Goal: Task Accomplishment & Management: Use online tool/utility

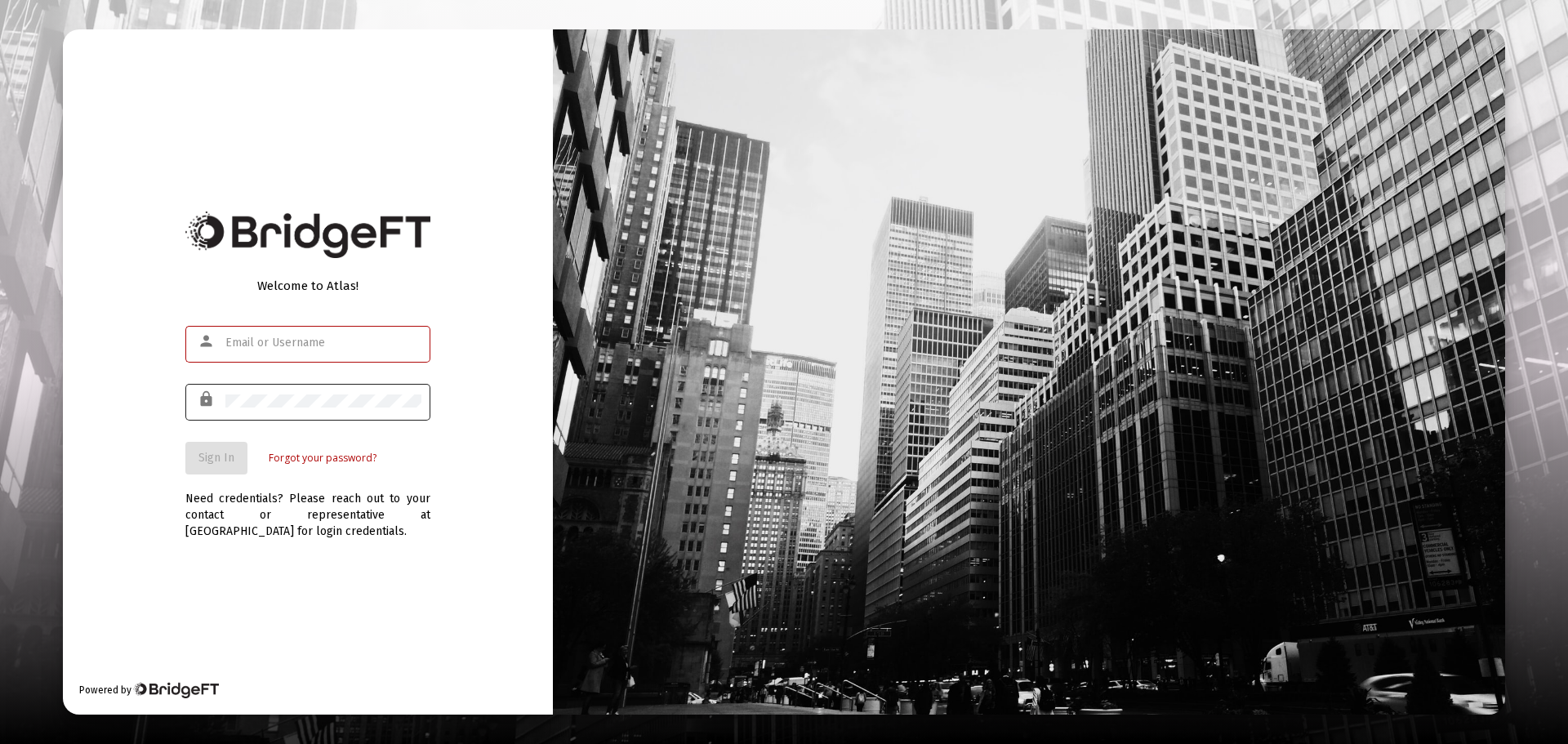
type input "[PERSON_NAME][EMAIL_ADDRESS][PERSON_NAME][DOMAIN_NAME]"
click at [220, 451] on span "Sign In" at bounding box center [216, 458] width 36 height 14
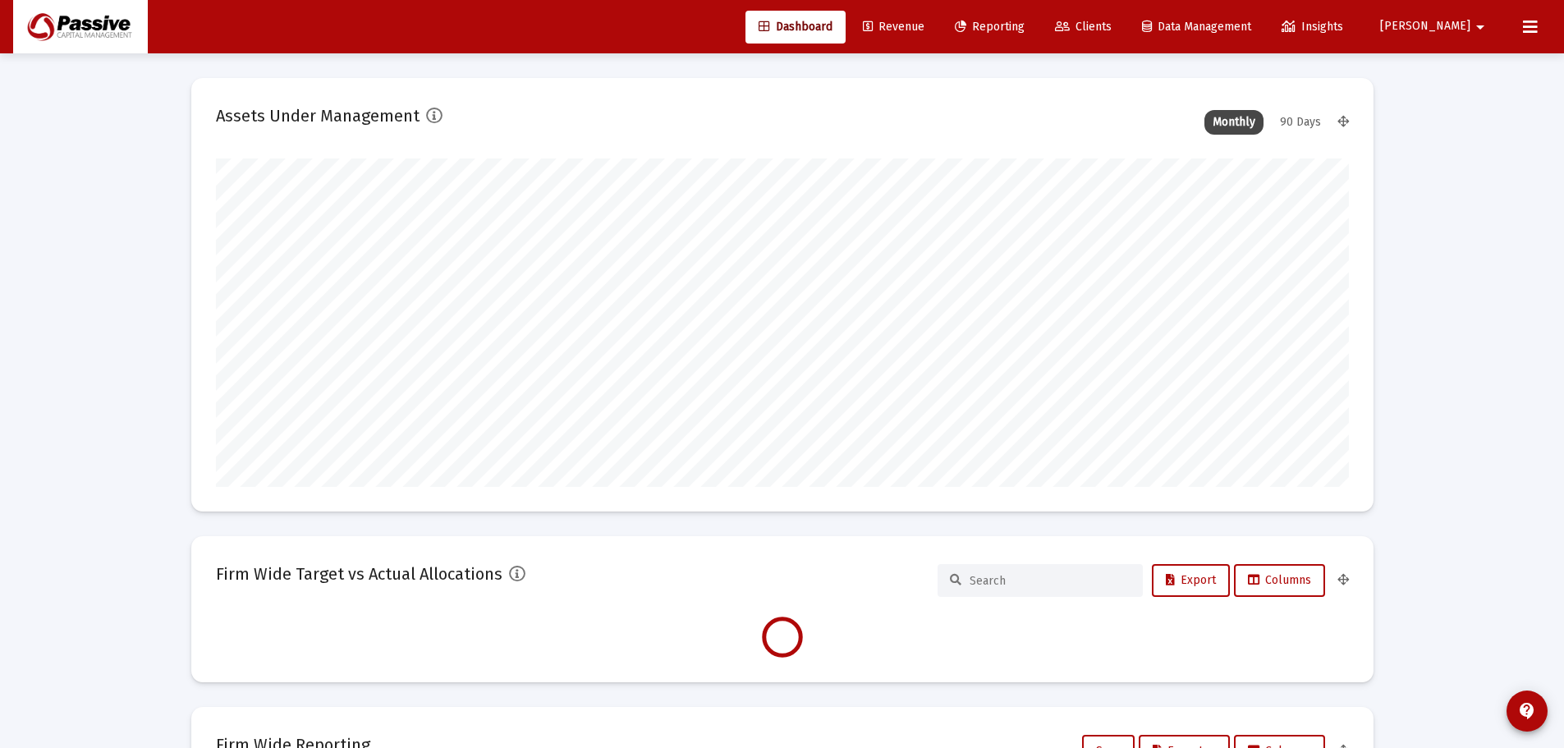
scroll to position [328, 610]
type input "[DATE]"
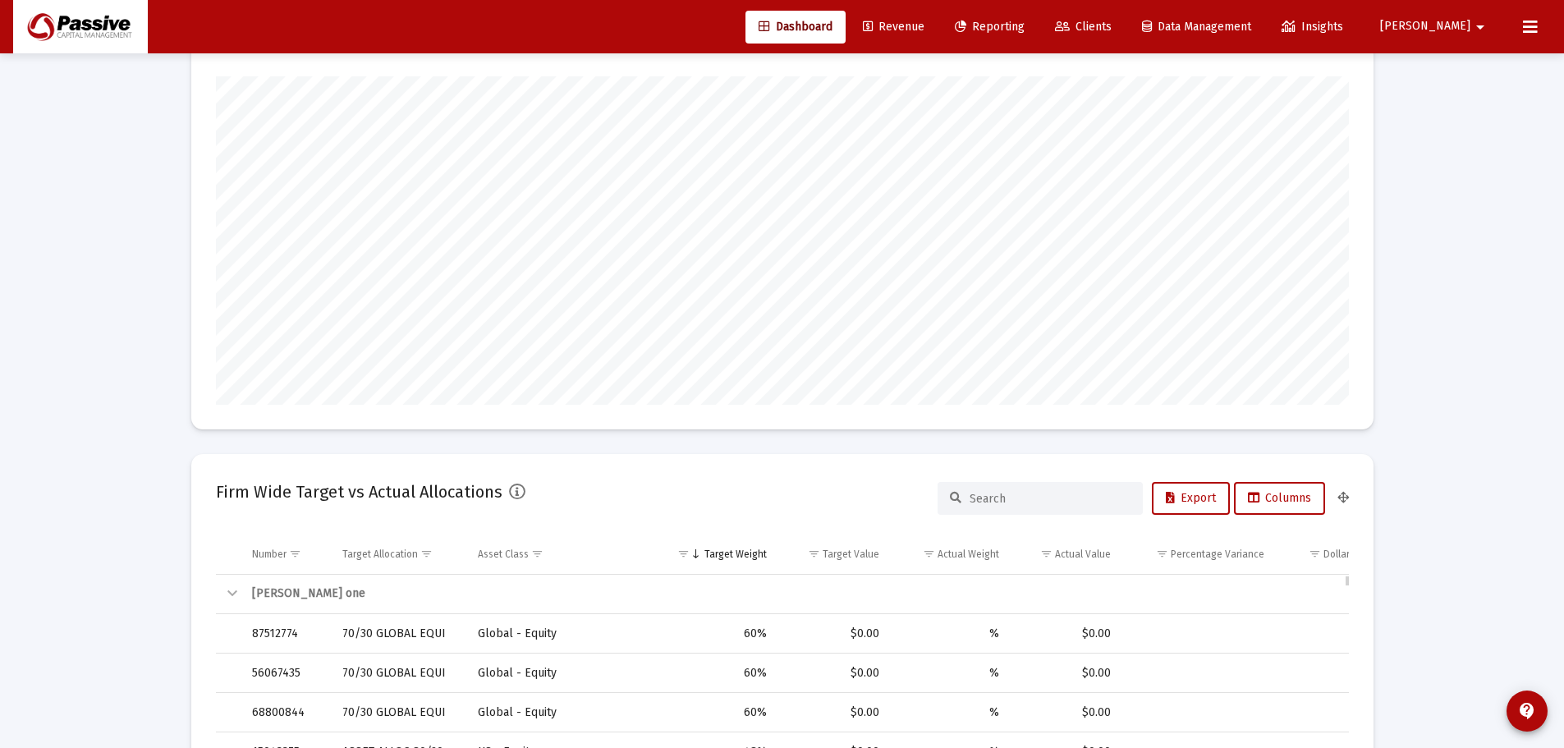
scroll to position [164, 0]
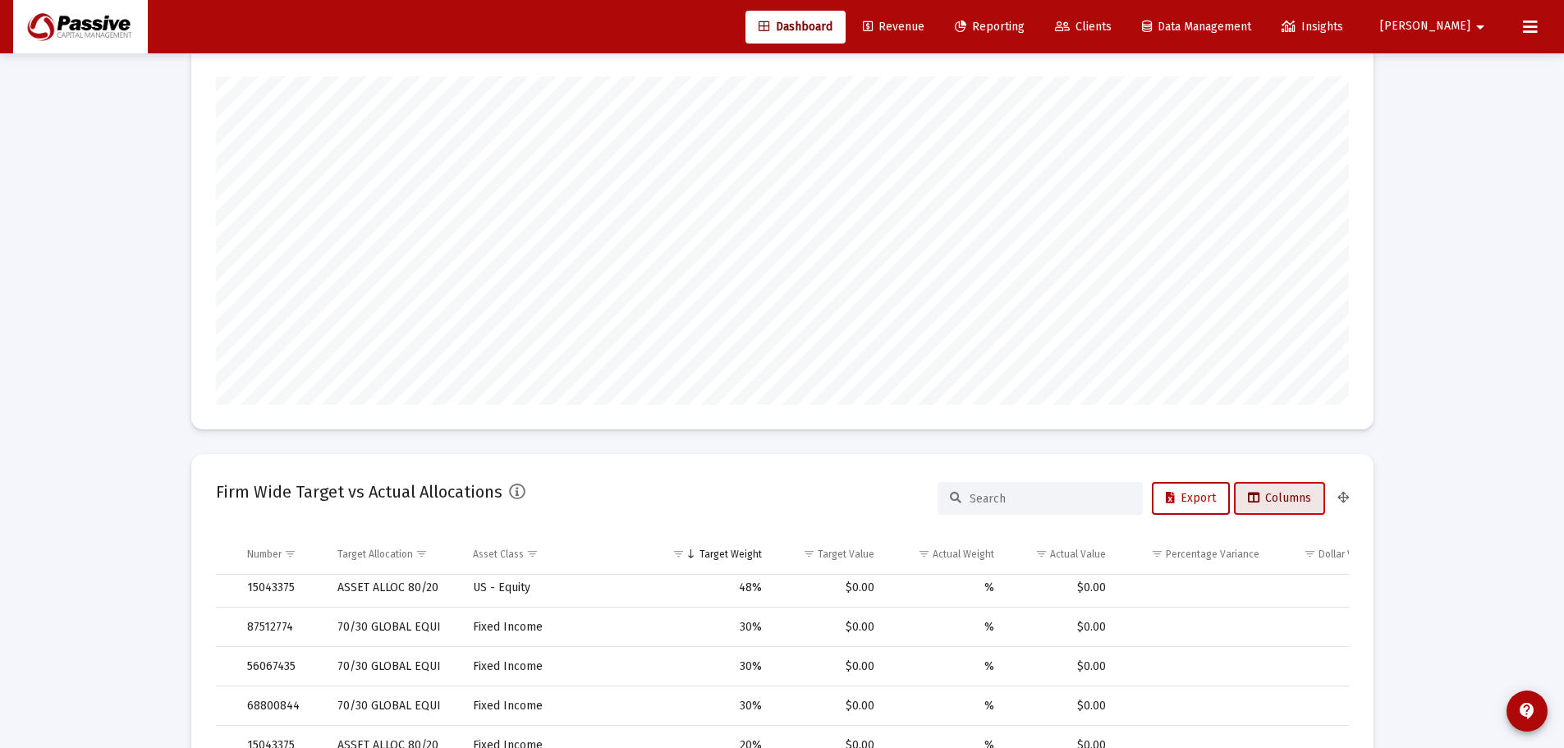
click at [1278, 510] on button "Columns" at bounding box center [1279, 498] width 91 height 33
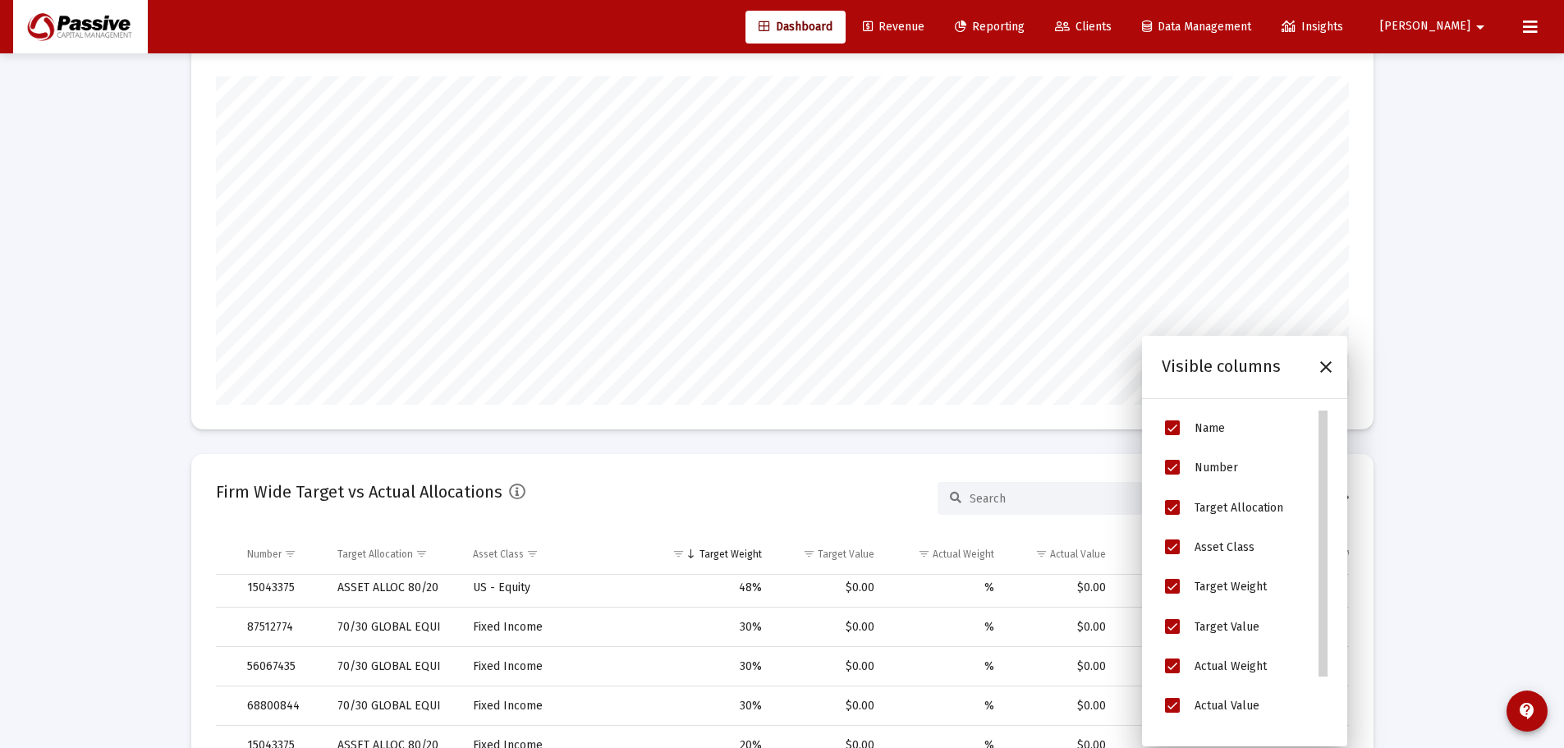
click at [1326, 492] on div "Column Chooser" at bounding box center [1322, 543] width 9 height 266
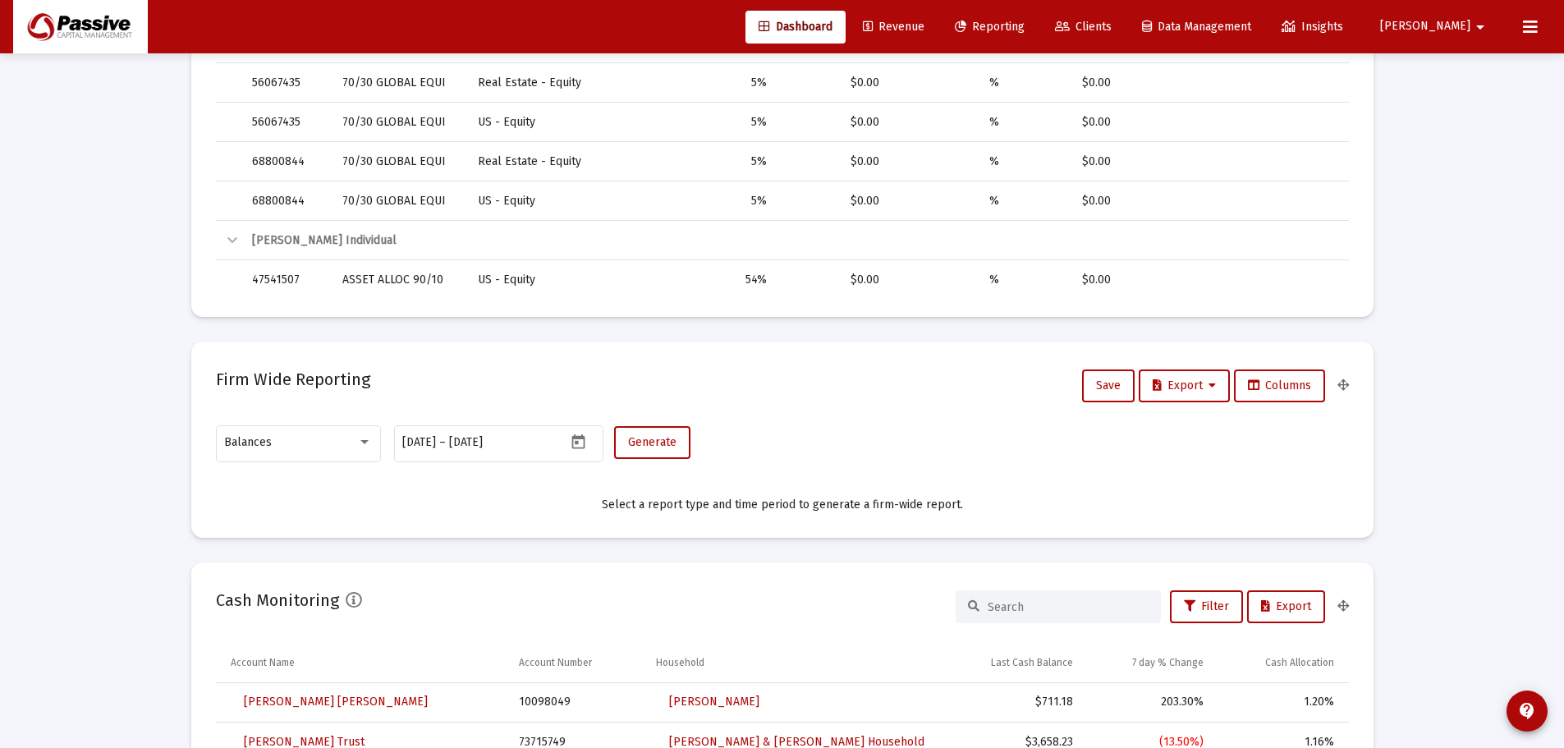
scroll to position [739, 0]
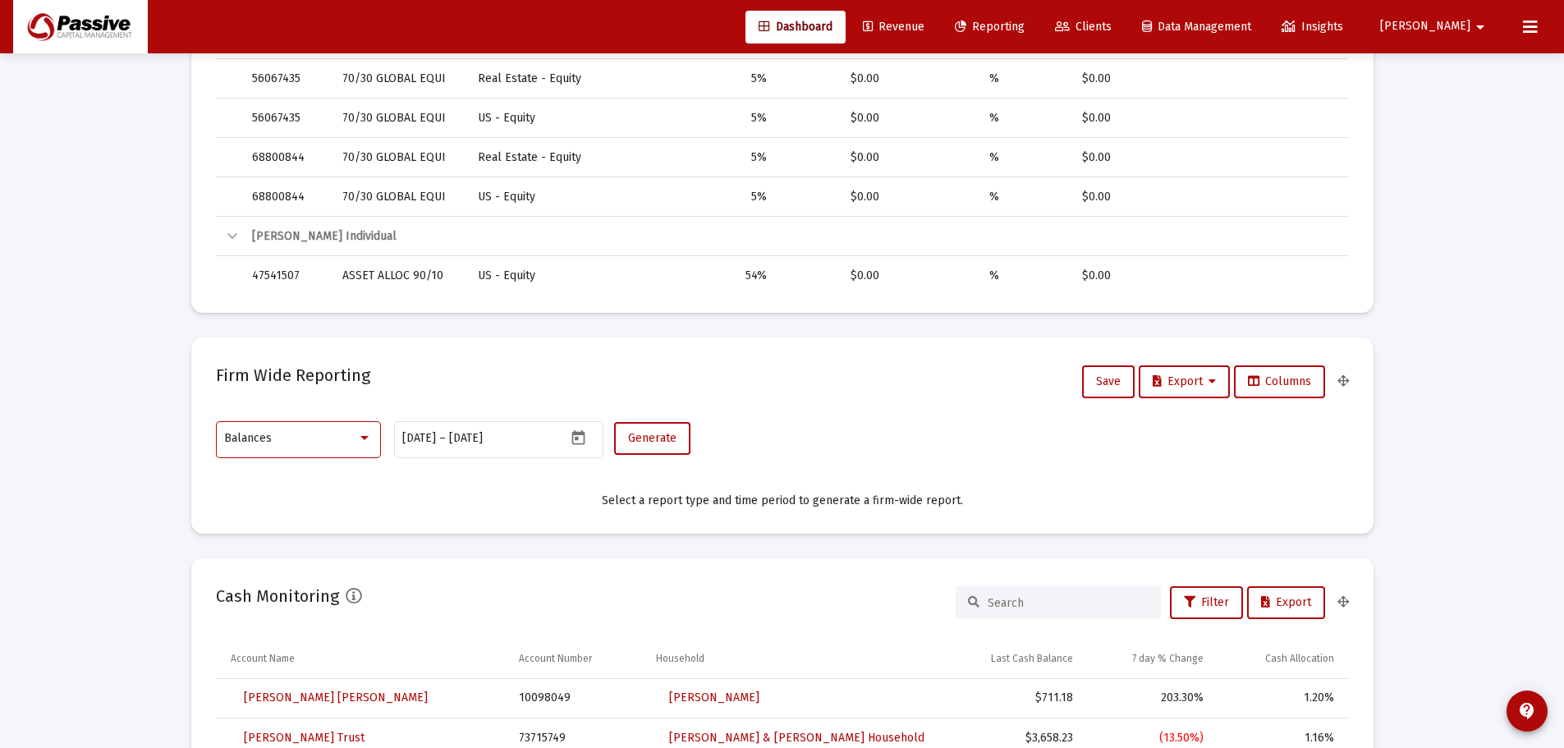
click at [360, 442] on div at bounding box center [364, 438] width 15 height 13
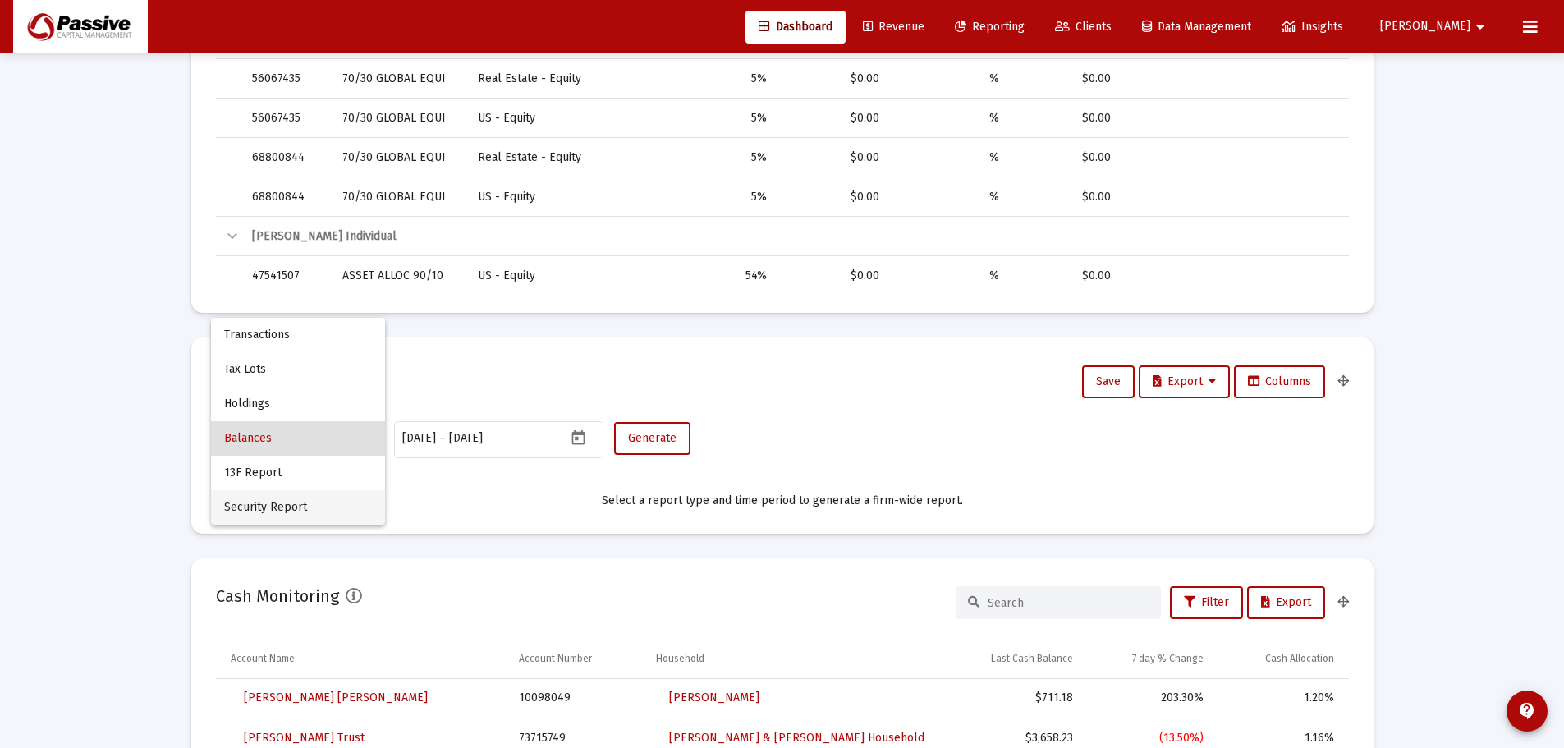
click at [296, 503] on span "Security Report" at bounding box center [298, 507] width 148 height 34
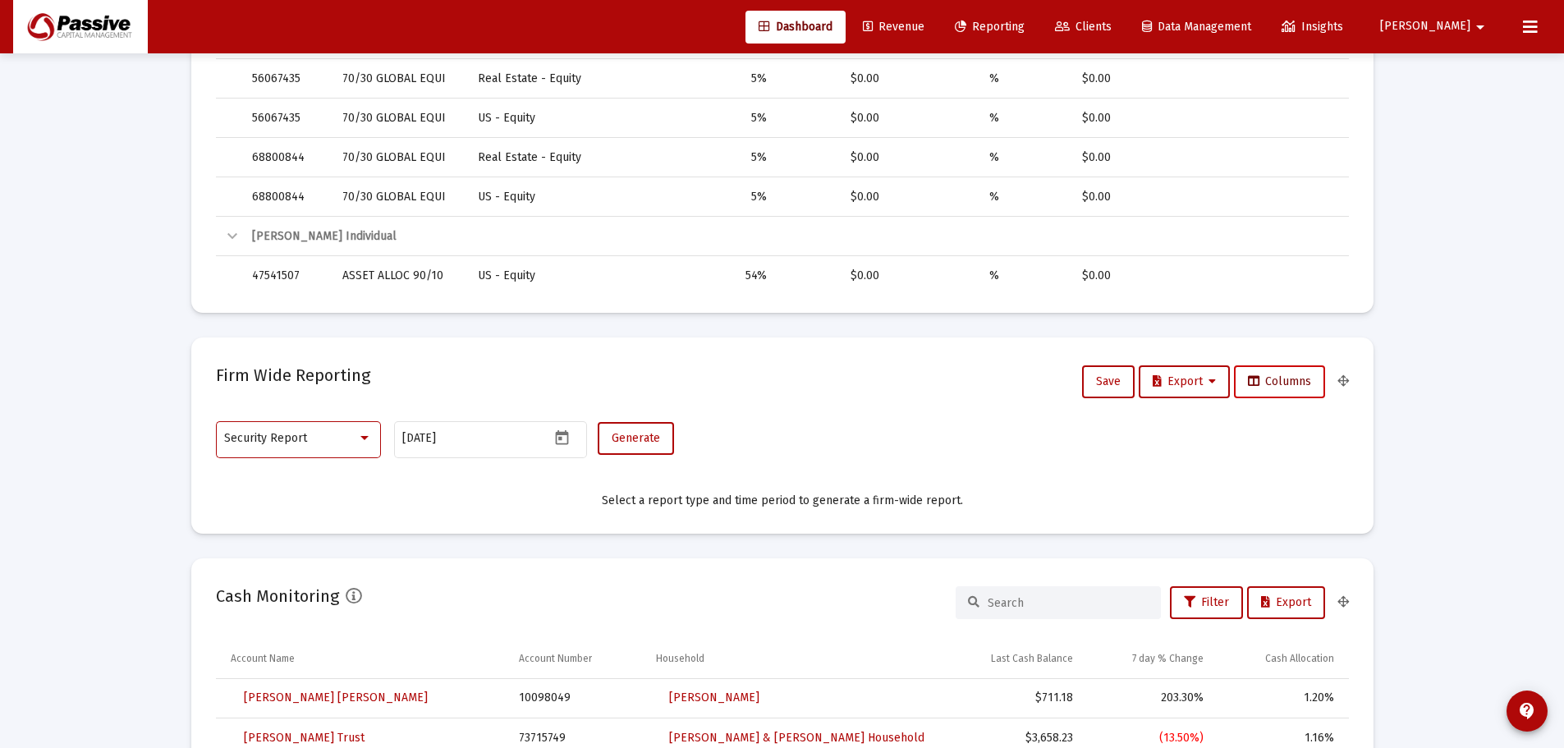
click at [1289, 387] on span "Columns" at bounding box center [1279, 381] width 63 height 14
click at [651, 448] on button "Generate" at bounding box center [636, 438] width 76 height 33
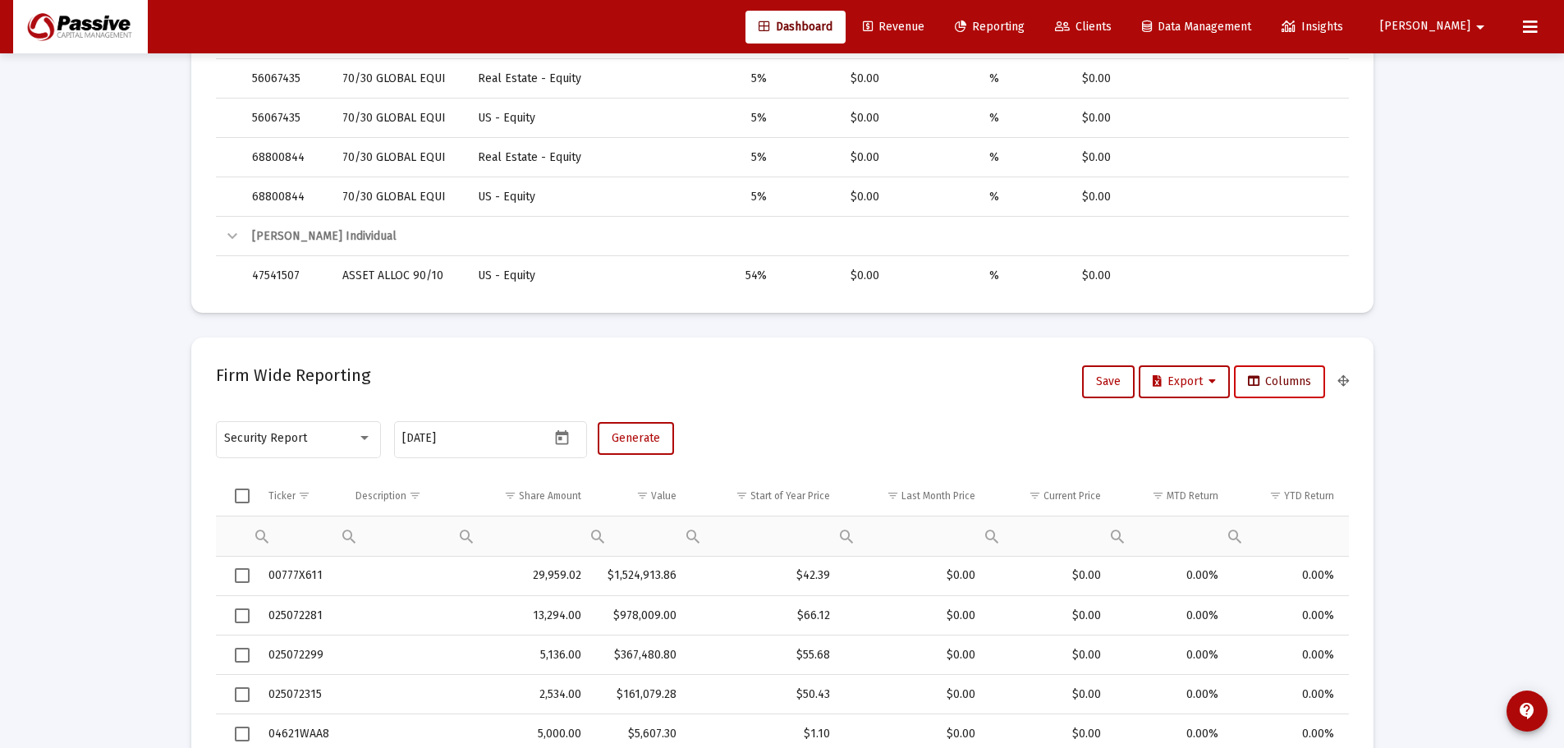
click at [1267, 382] on span "Columns" at bounding box center [1279, 381] width 63 height 14
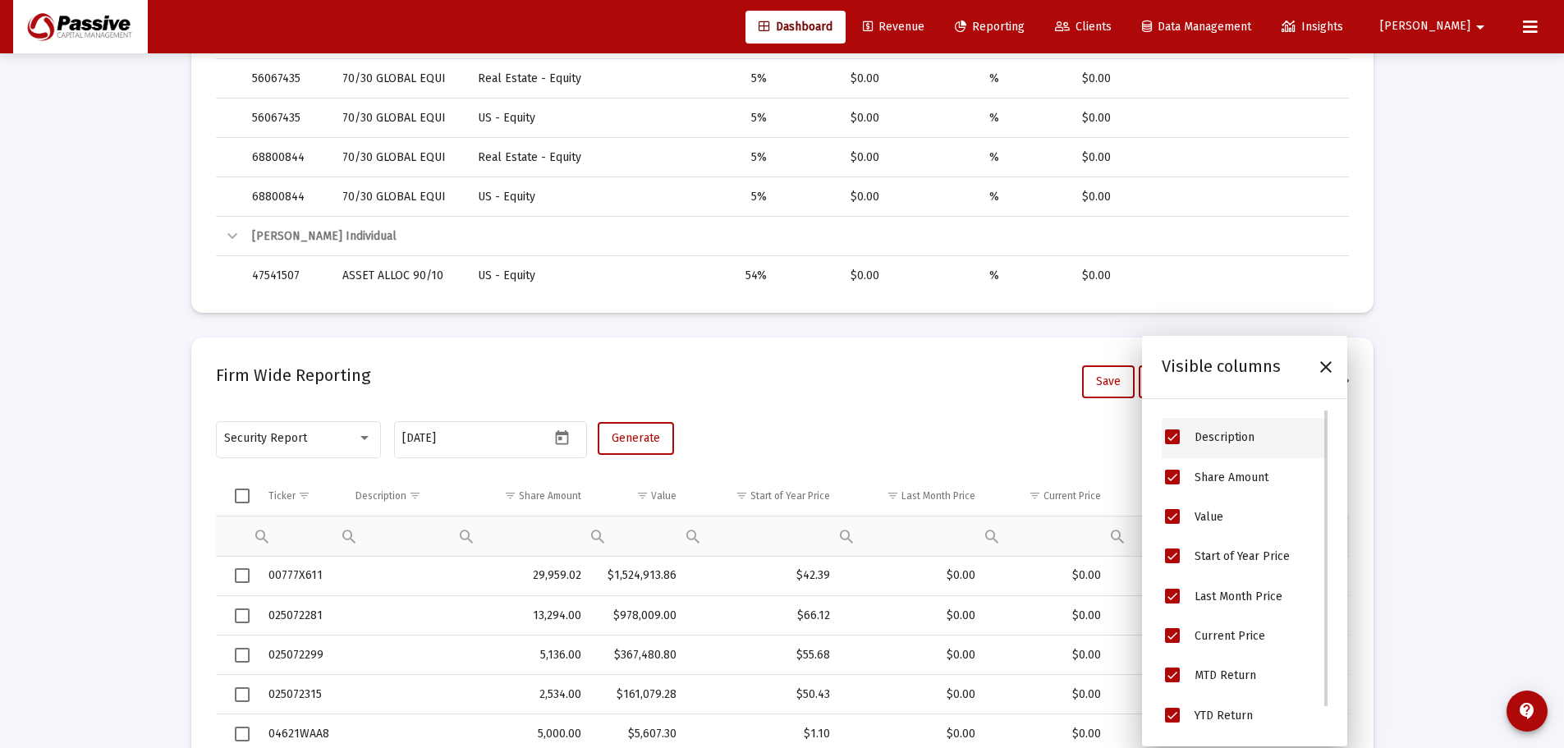
scroll to position [0, 0]
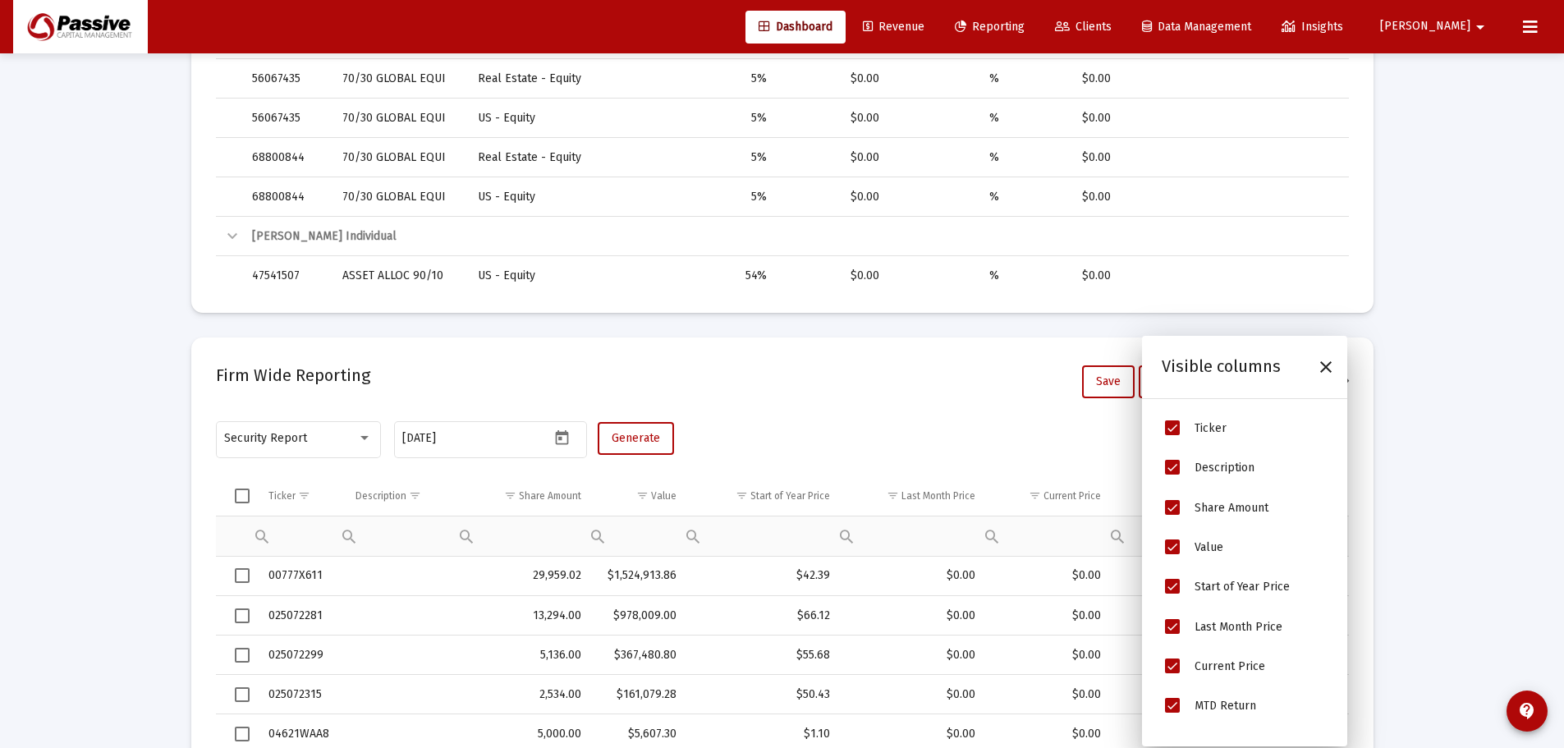
click at [861, 393] on div "Firm Wide Reporting Save Export Columns" at bounding box center [782, 381] width 1133 height 39
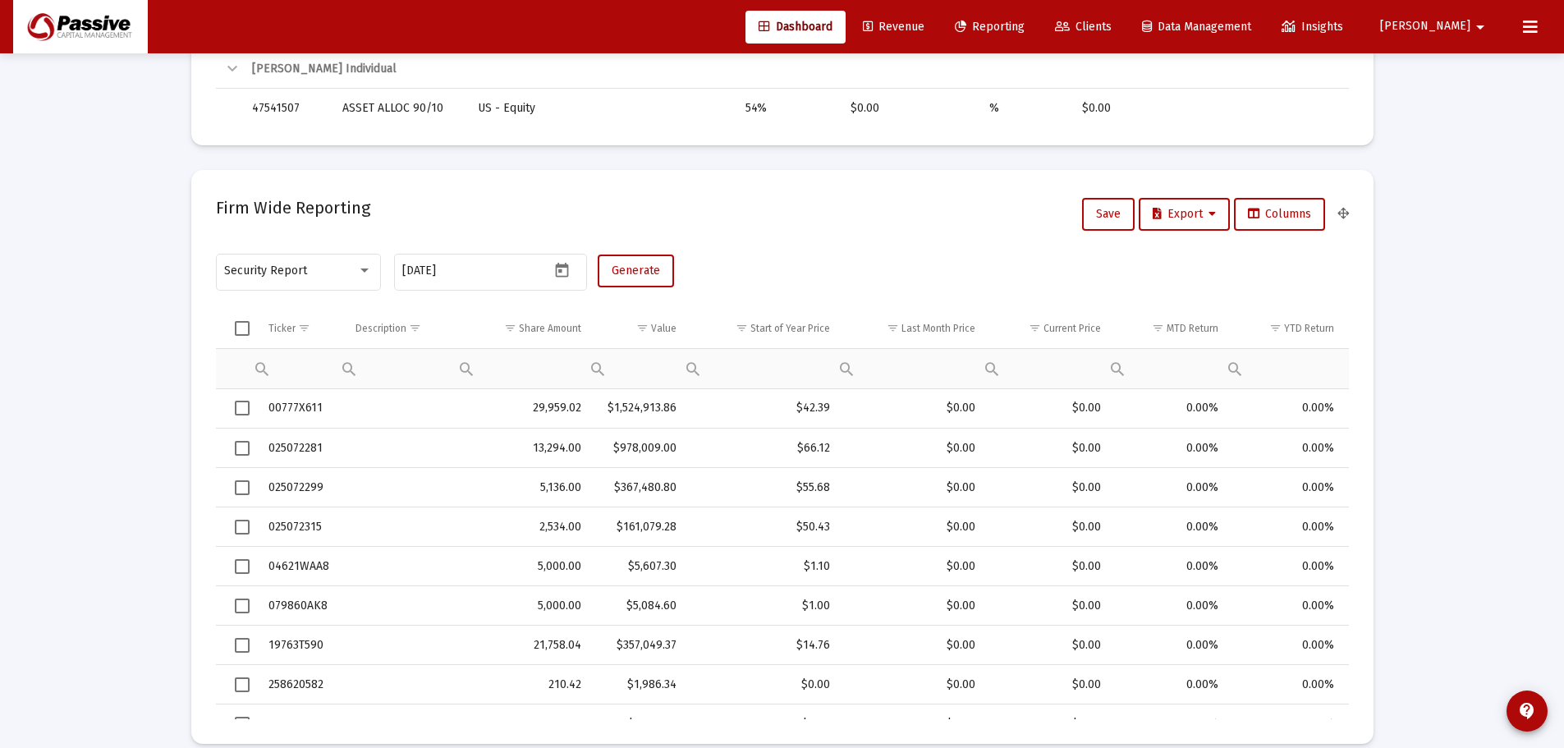
scroll to position [657, 0]
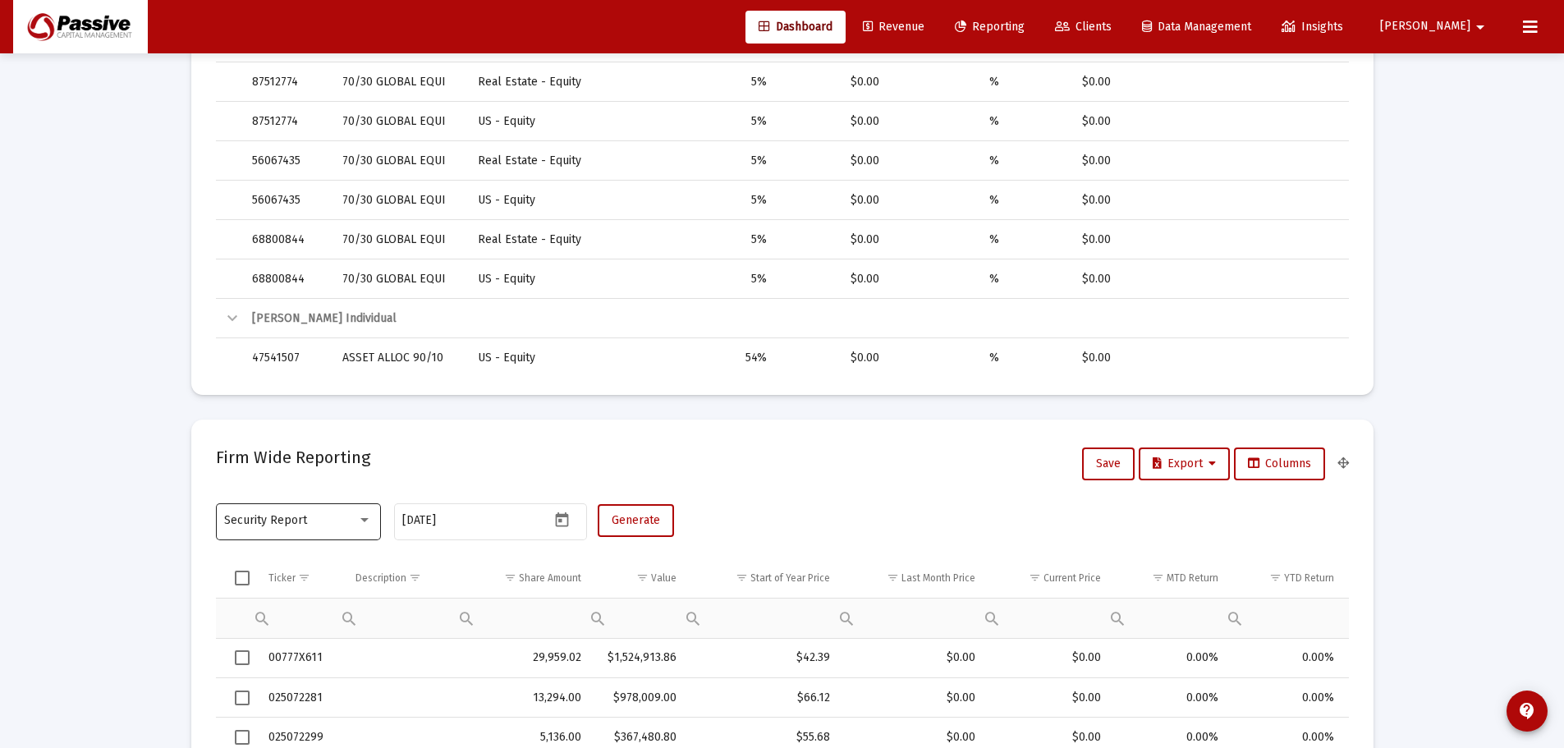
click at [365, 517] on div at bounding box center [364, 520] width 15 height 13
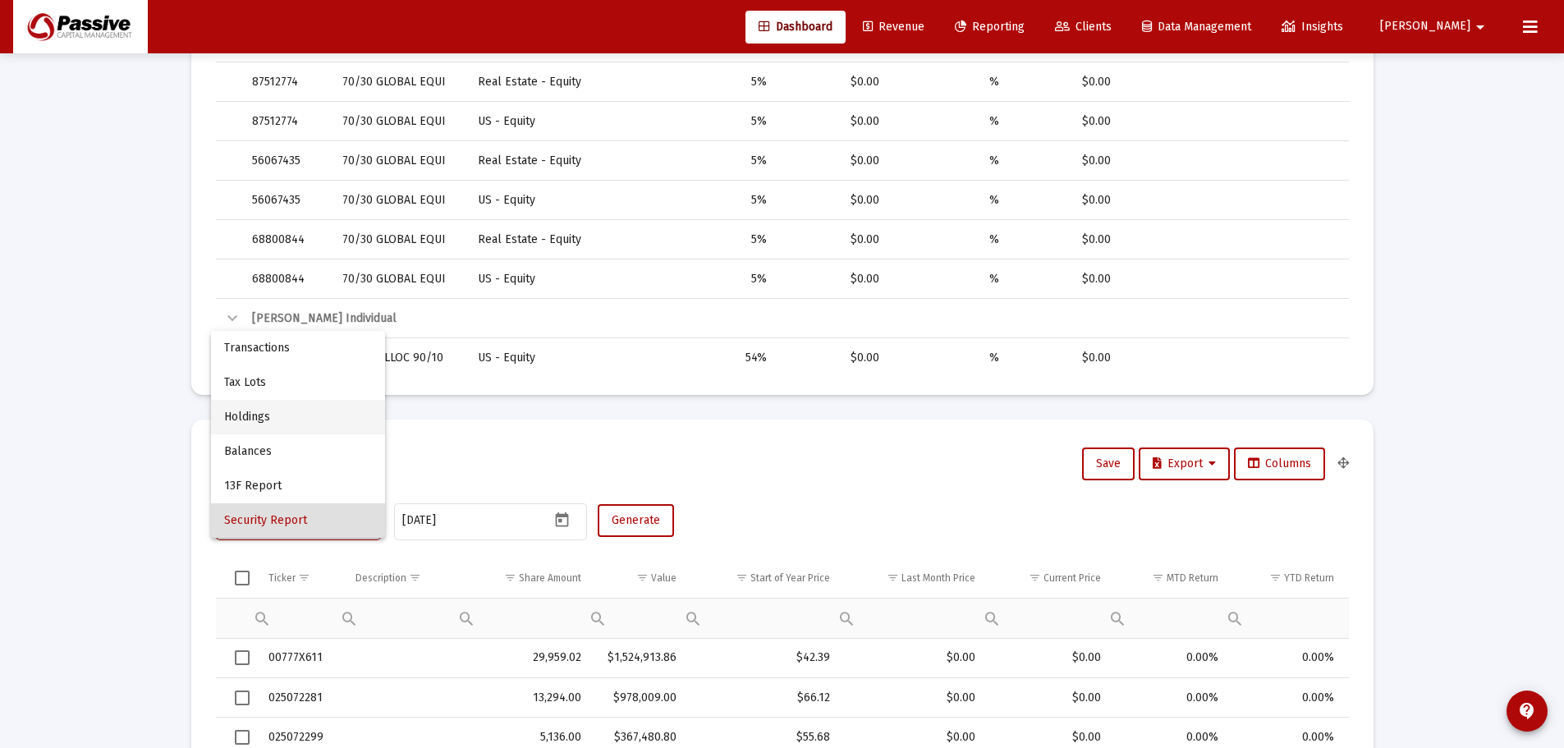
click at [241, 421] on span "Holdings" at bounding box center [298, 417] width 148 height 34
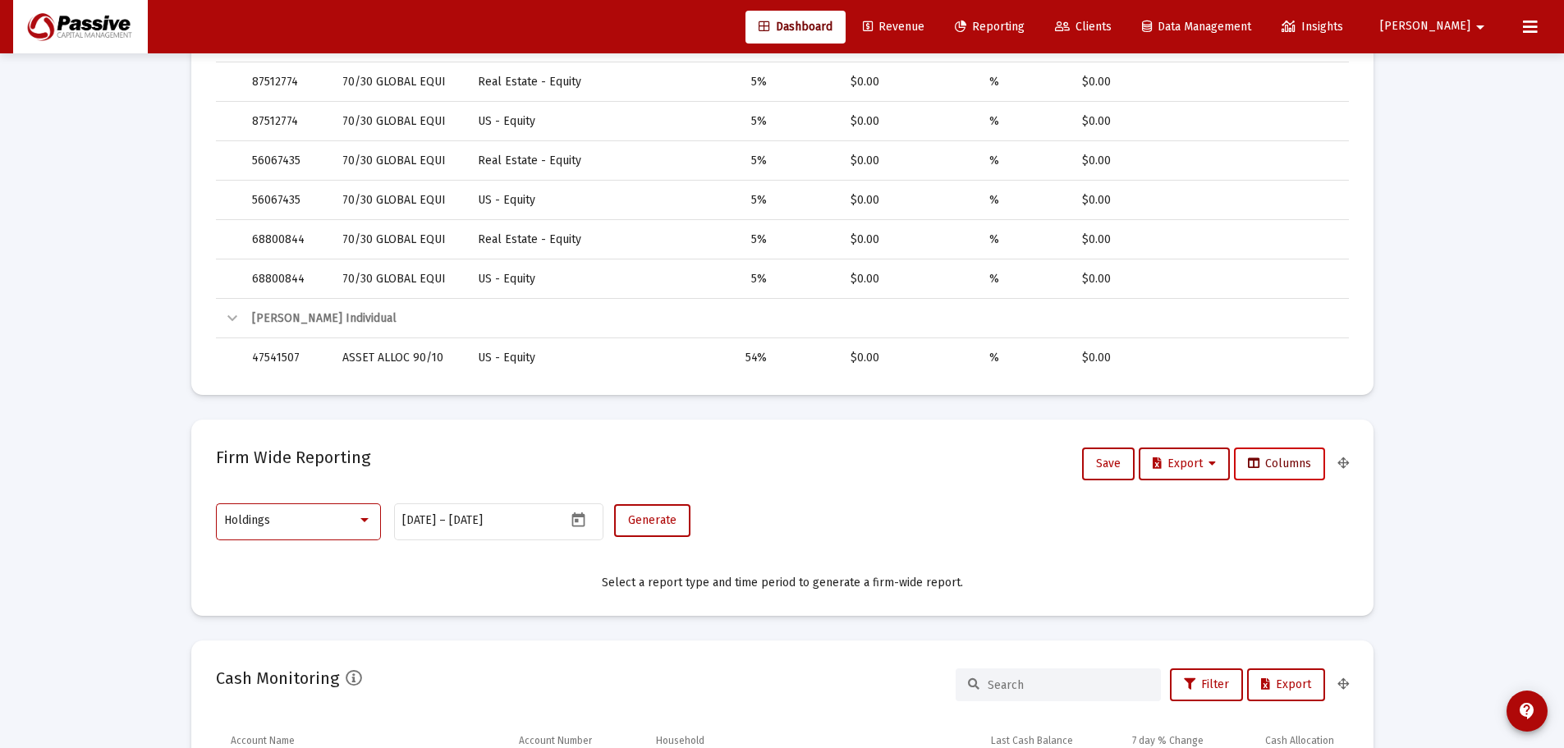
click at [1307, 461] on span "Columns" at bounding box center [1279, 463] width 63 height 14
click at [670, 521] on span "Generate" at bounding box center [652, 520] width 48 height 14
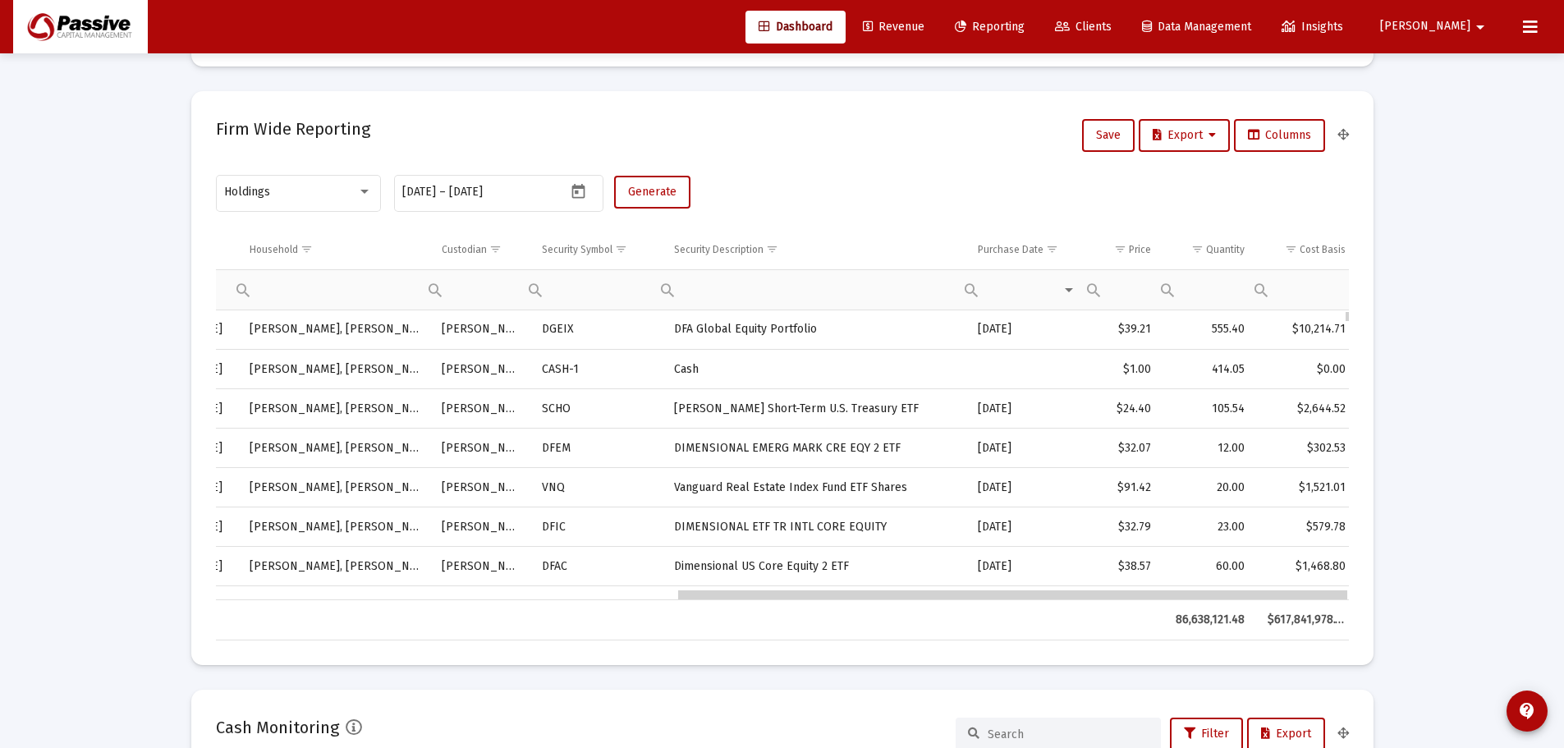
scroll to position [0, 776]
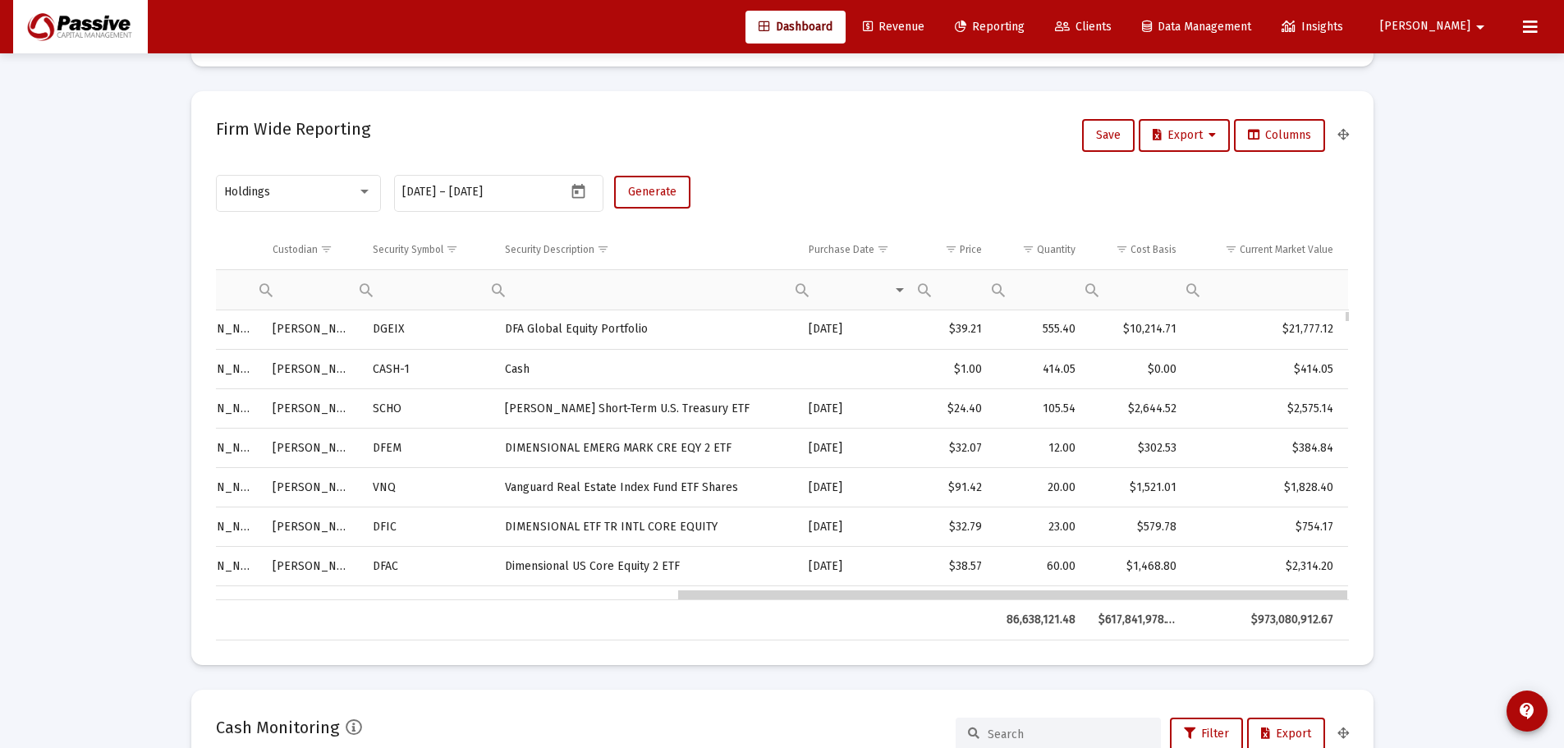
drag, startPoint x: 877, startPoint y: 597, endPoint x: 1513, endPoint y: 573, distance: 636.5
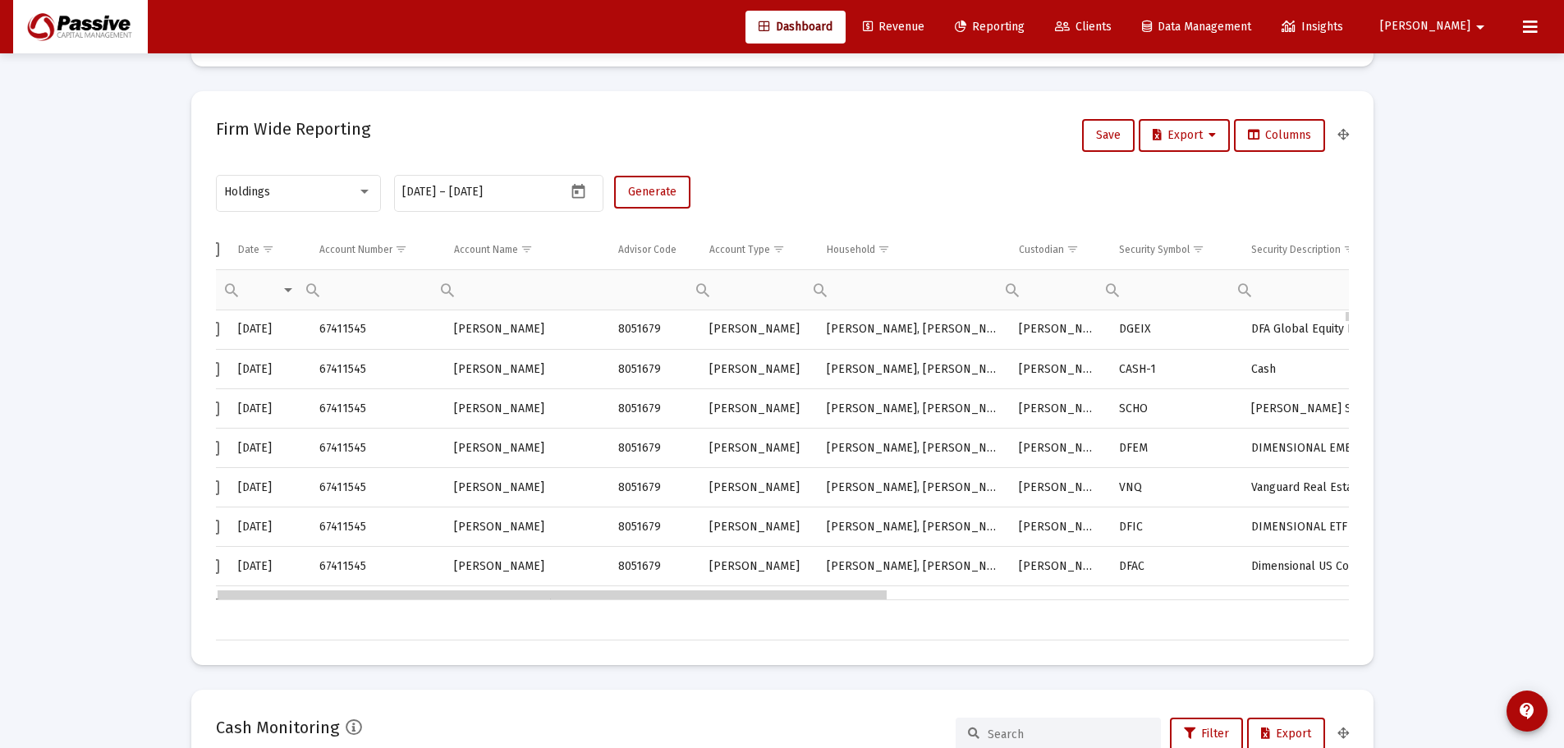
scroll to position [0, 0]
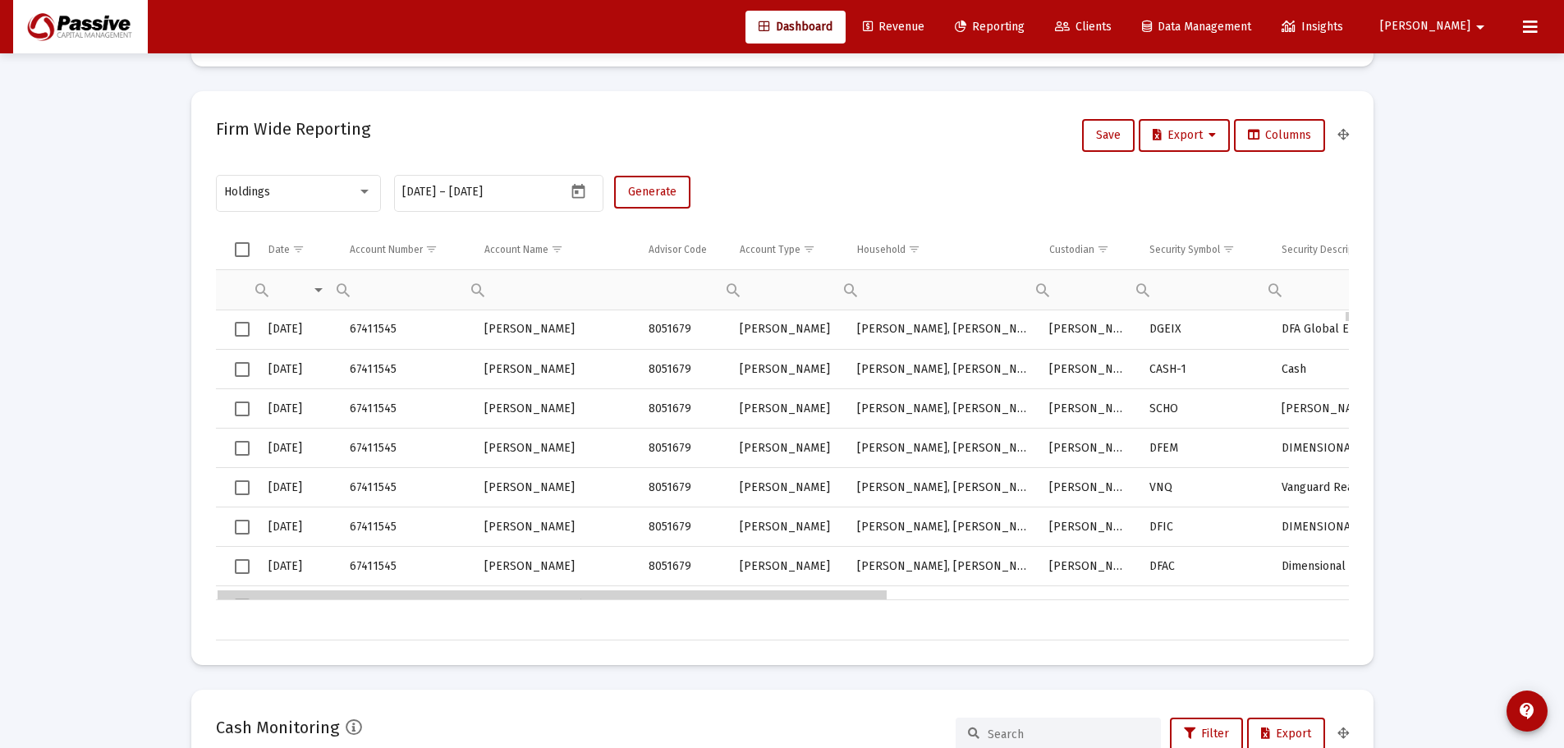
drag, startPoint x: 1223, startPoint y: 597, endPoint x: 680, endPoint y: 611, distance: 542.7
click at [366, 190] on div at bounding box center [364, 192] width 8 height 4
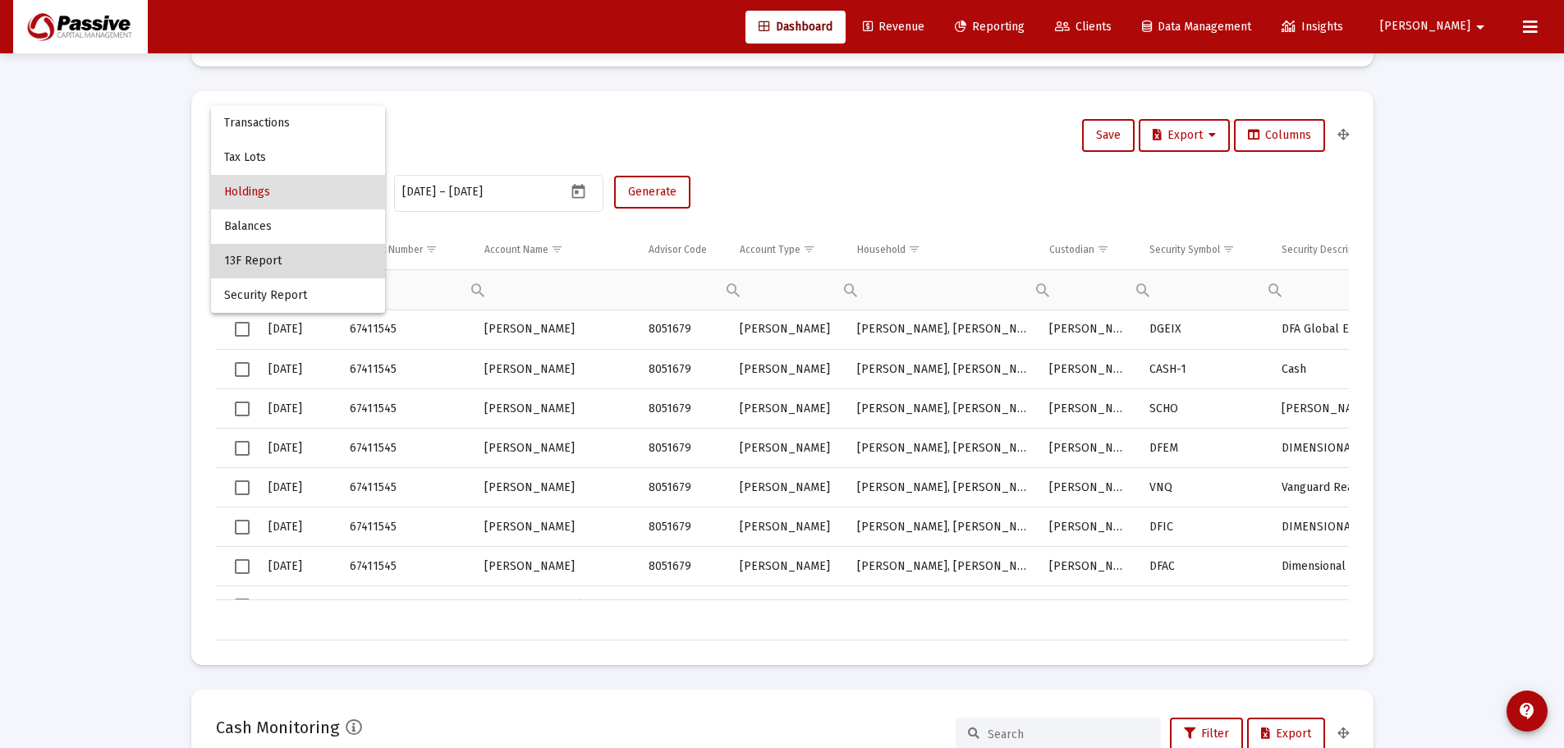
click at [254, 250] on span "13F Report" at bounding box center [298, 261] width 148 height 34
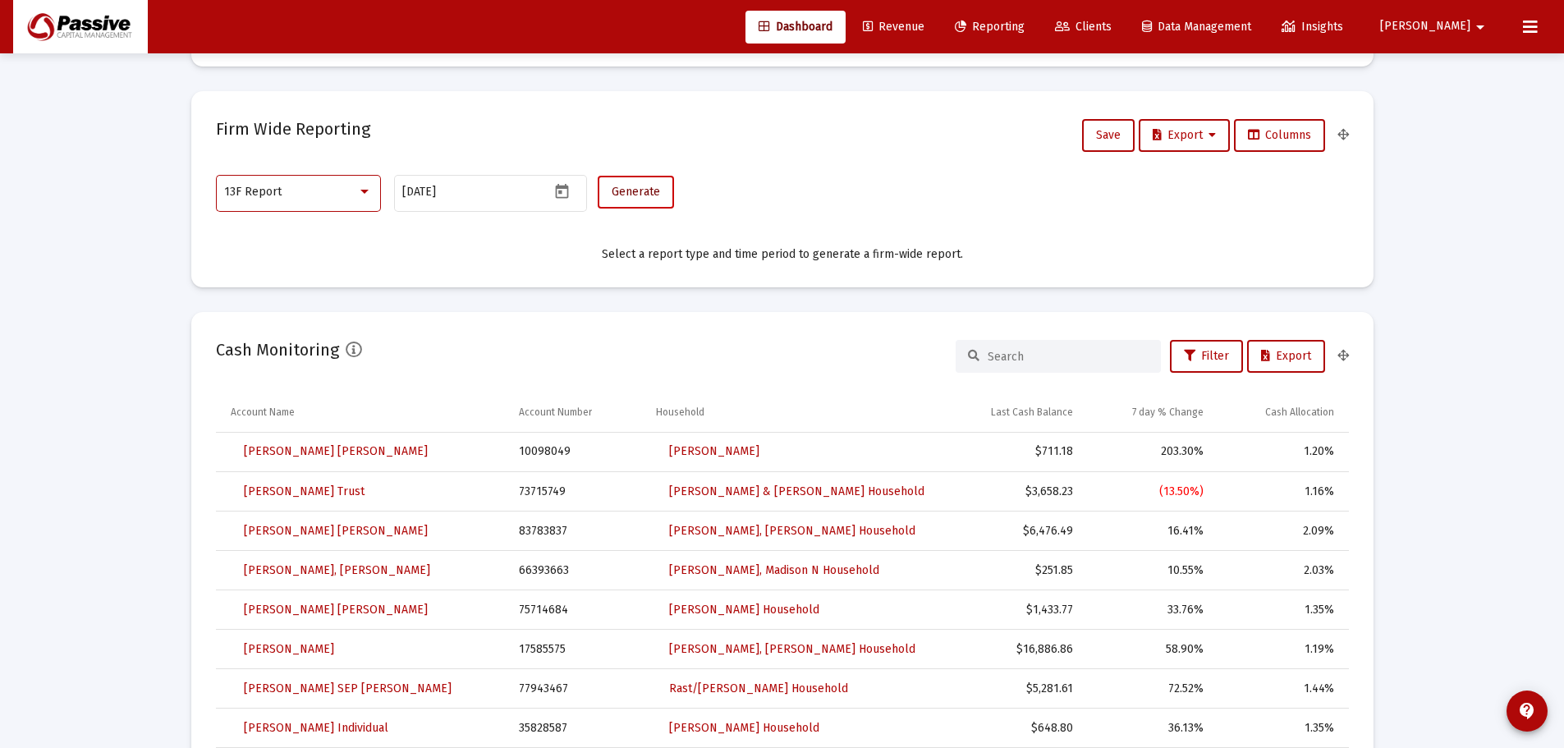
click at [660, 198] on button "Generate" at bounding box center [636, 192] width 76 height 33
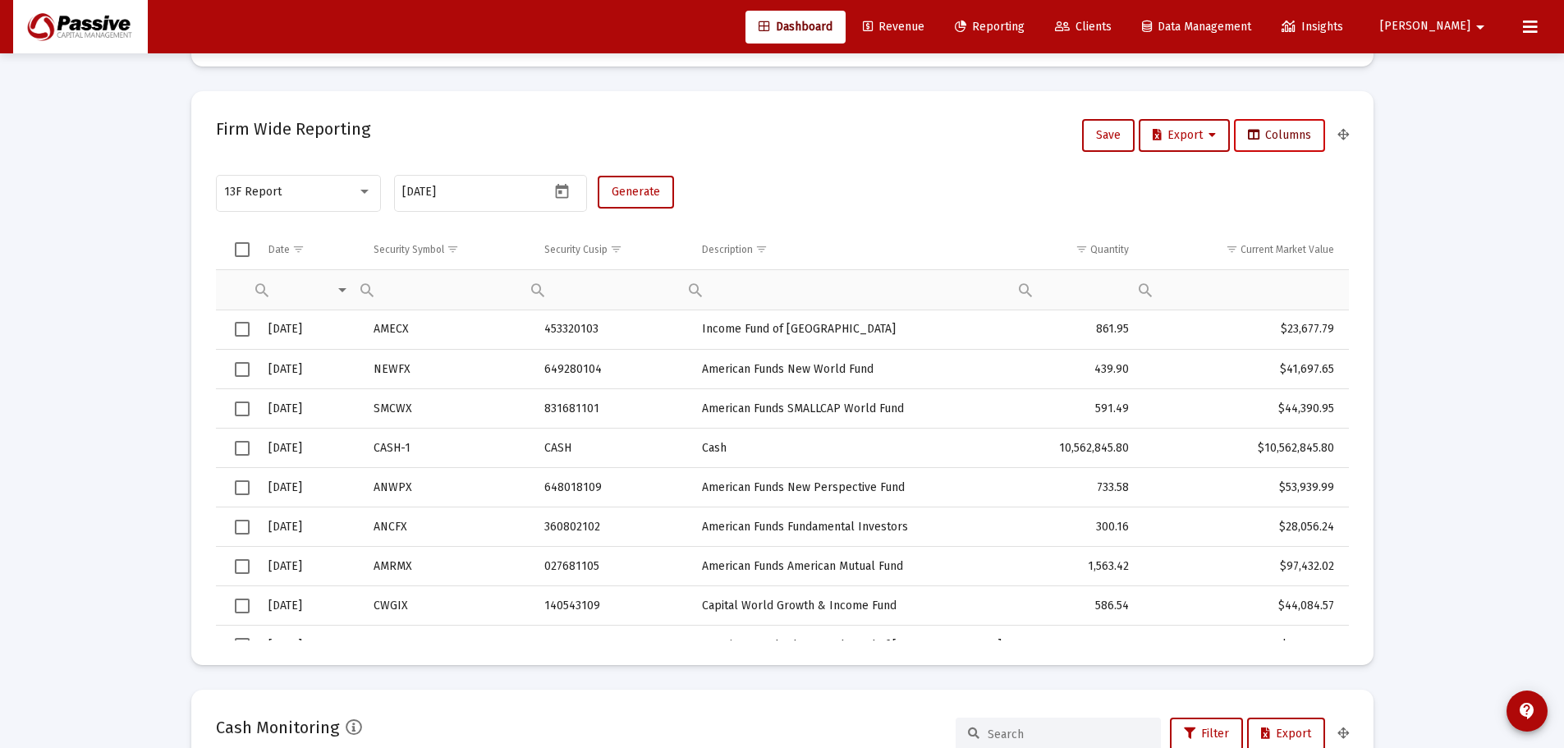
click at [1294, 137] on span "Columns" at bounding box center [1279, 135] width 63 height 14
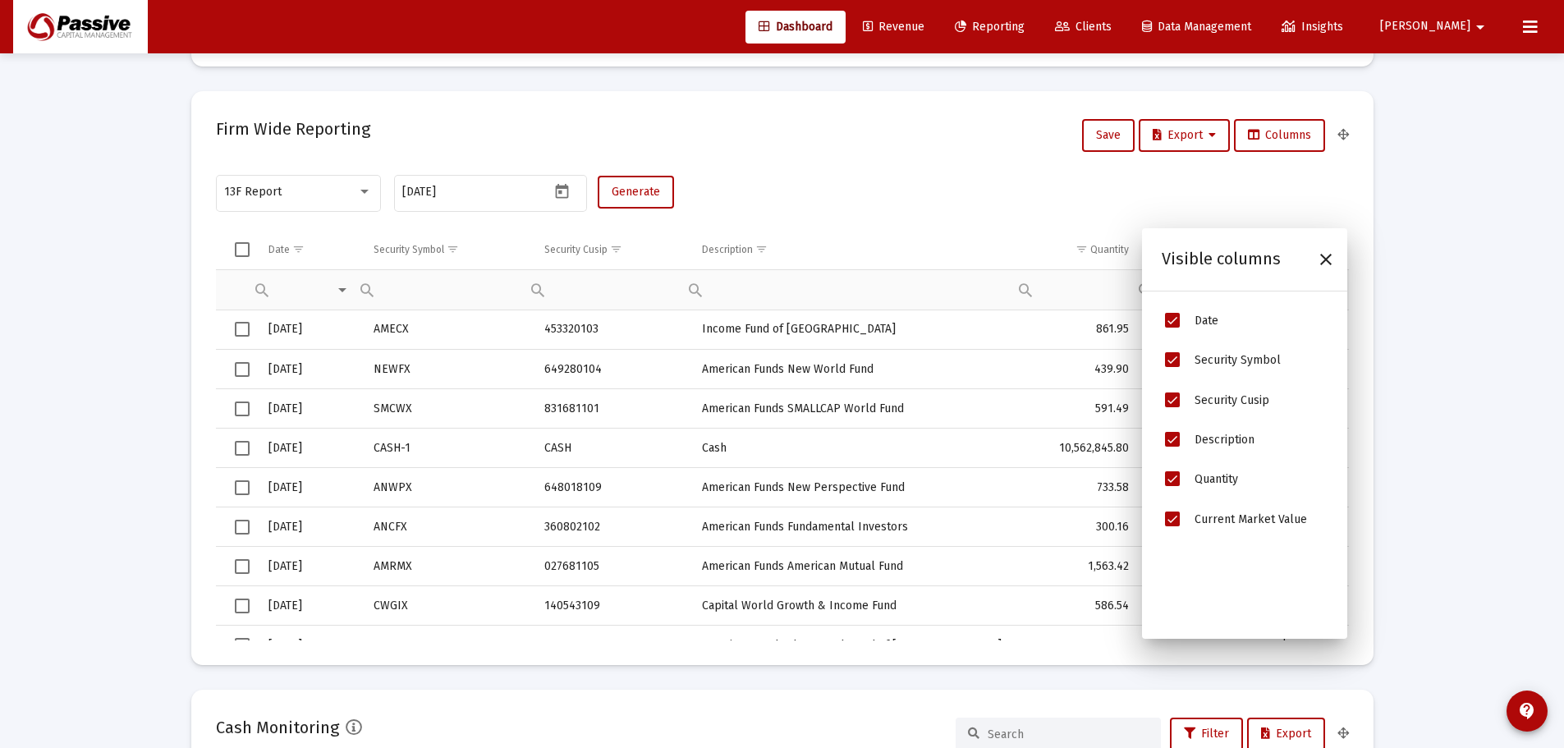
click at [842, 167] on mat-card "Firm Wide Reporting Save Export Columns 13F Report [DATE] Generate Date Securit…" at bounding box center [782, 378] width 1182 height 574
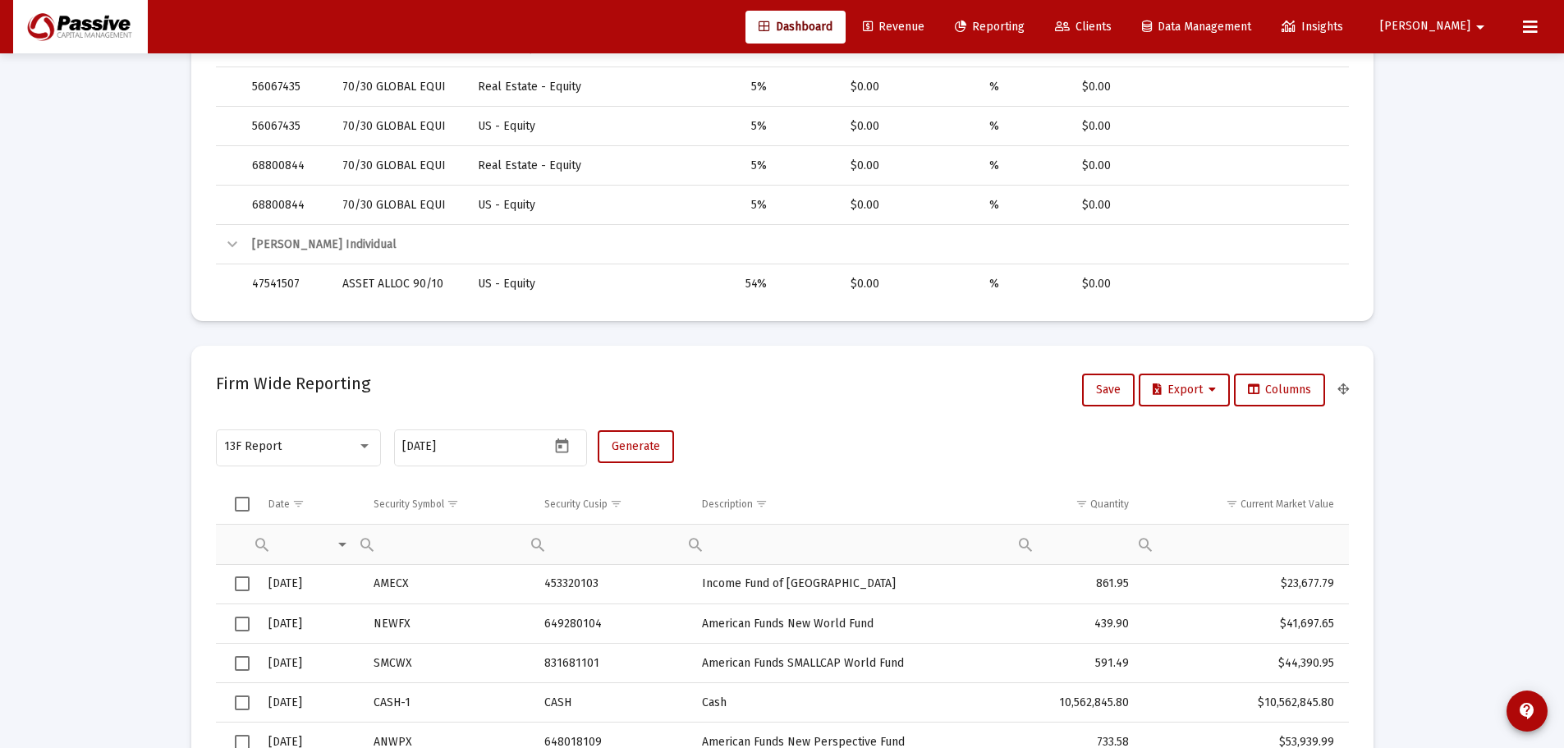
scroll to position [739, 0]
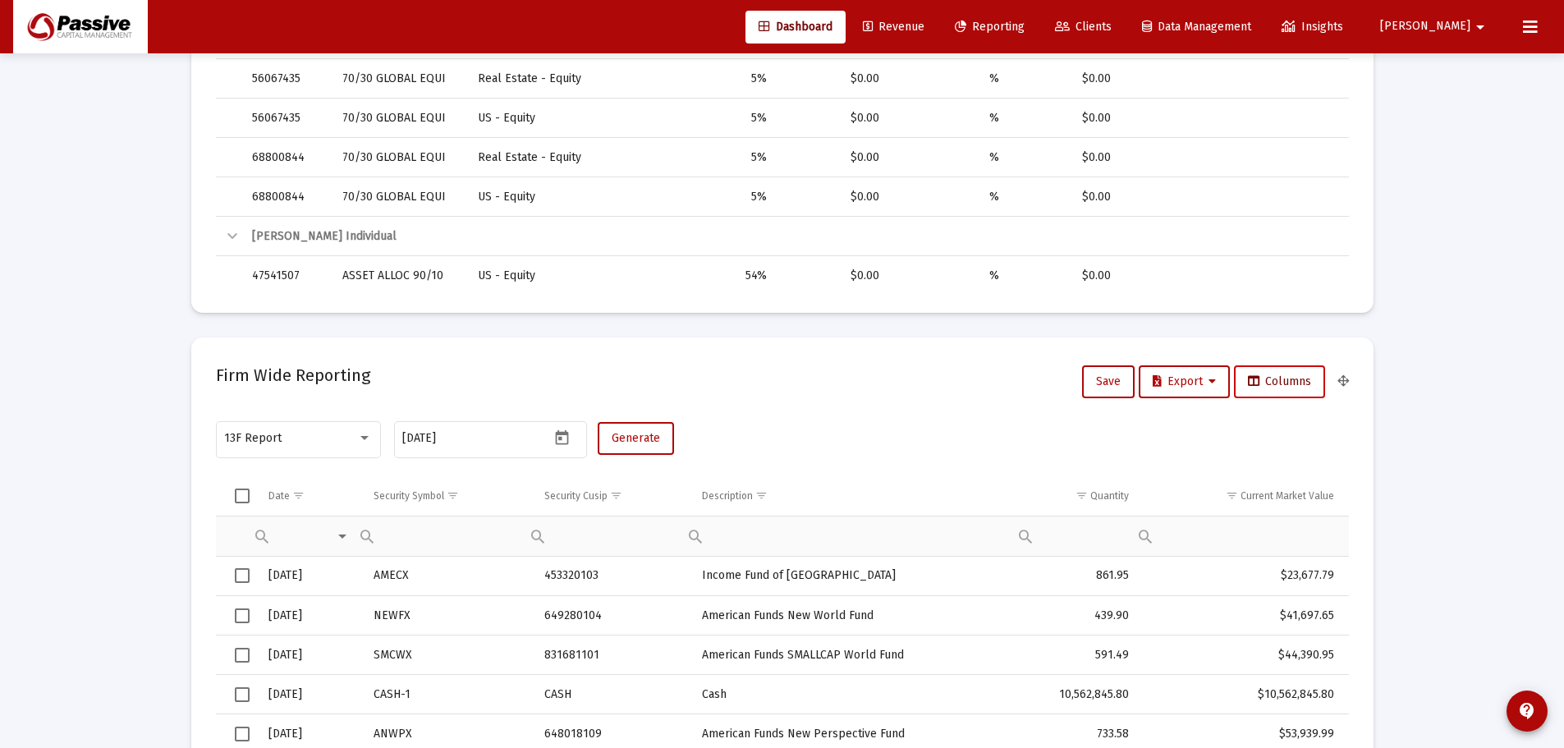
click at [1299, 389] on button "Columns" at bounding box center [1279, 381] width 91 height 33
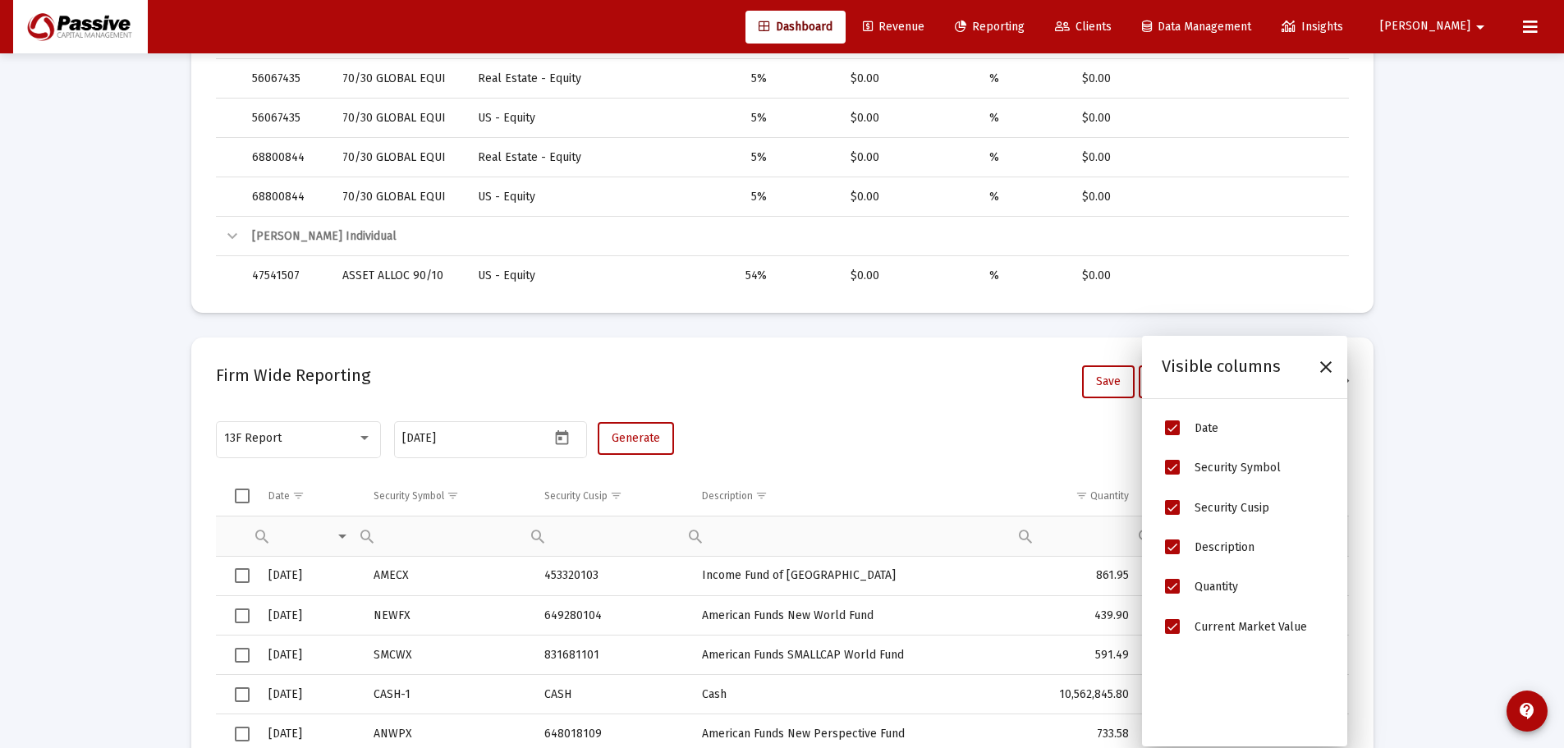
click at [815, 424] on div "13F Report [DATE] Generate" at bounding box center [782, 447] width 1133 height 58
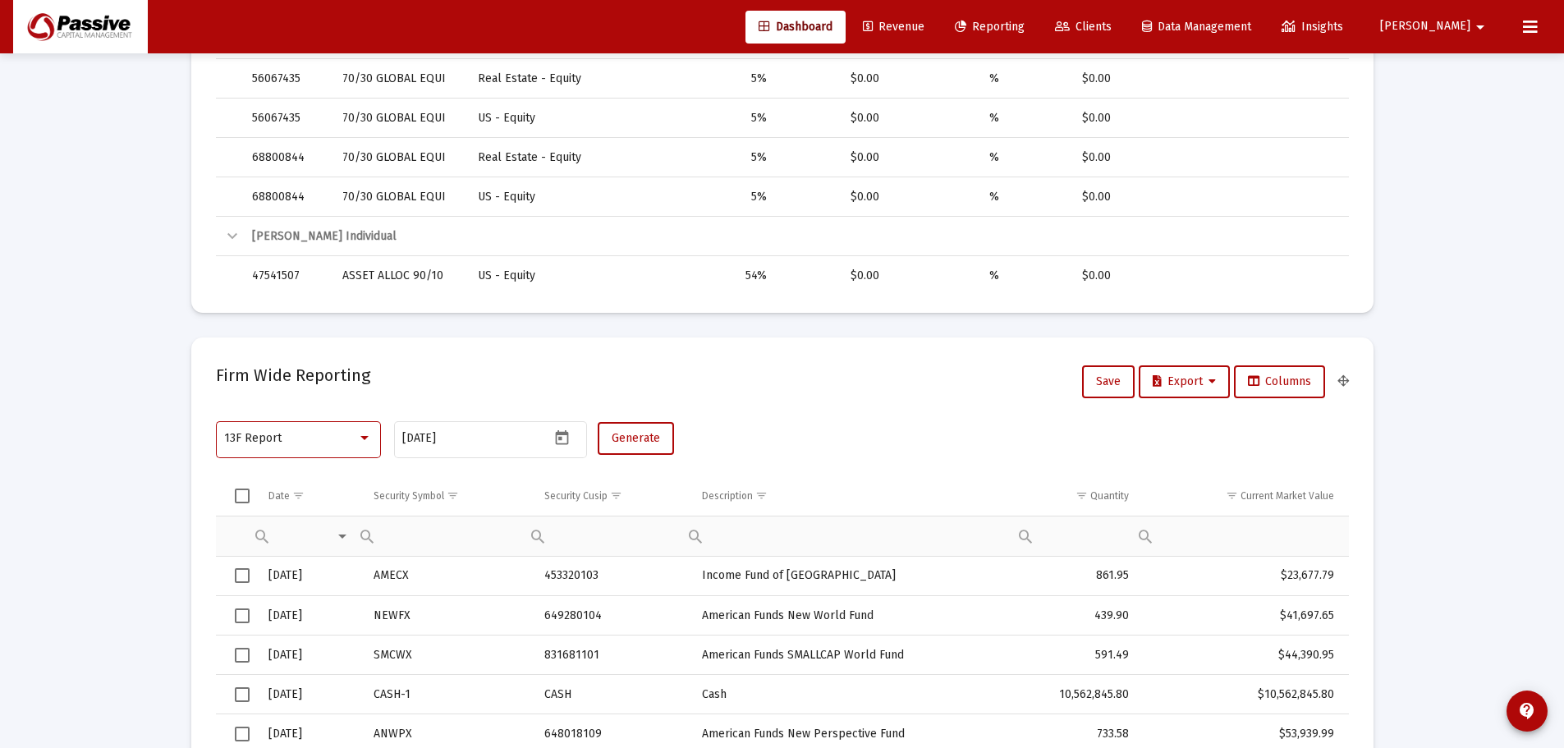
click at [364, 443] on div at bounding box center [364, 438] width 15 height 13
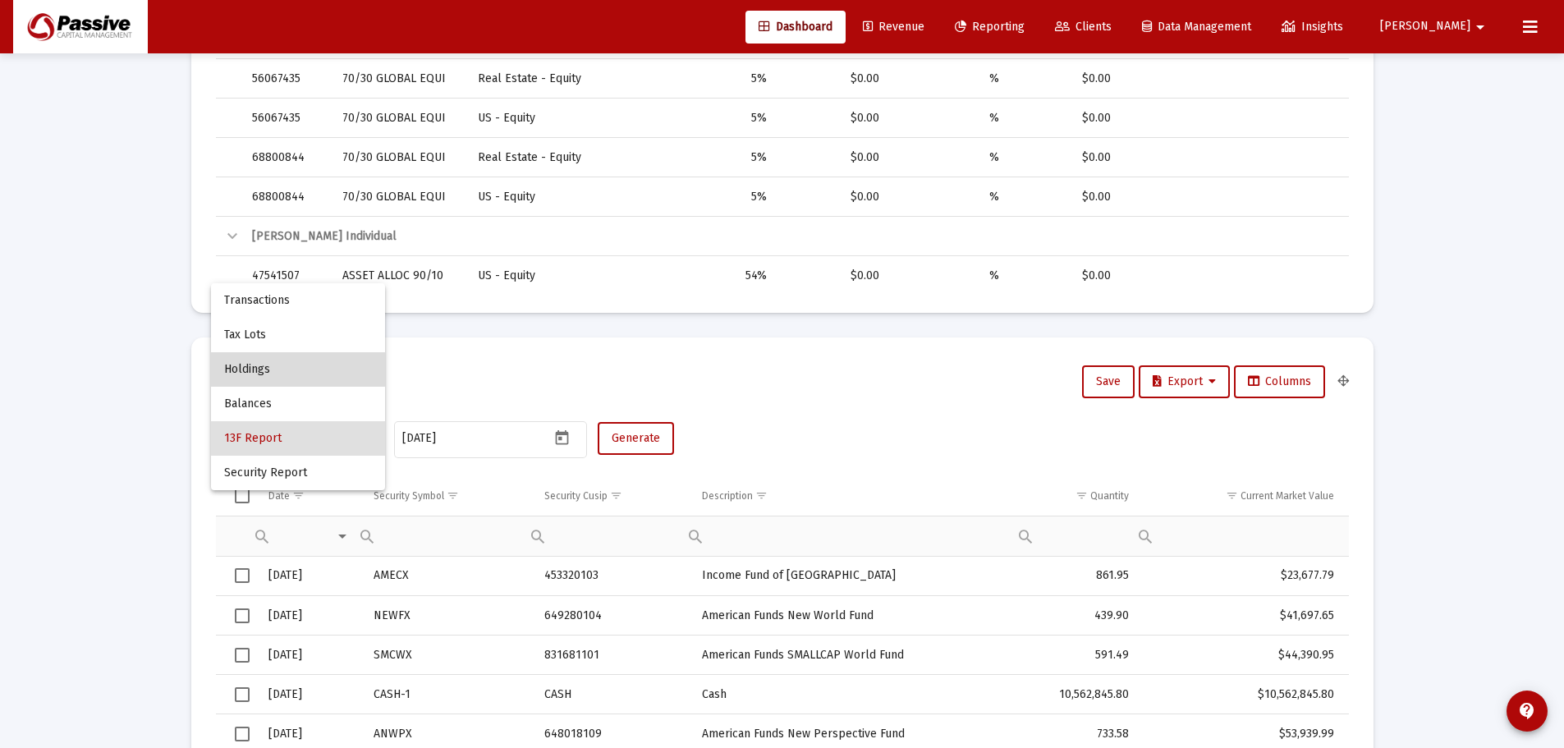
click at [299, 363] on span "Holdings" at bounding box center [298, 369] width 148 height 34
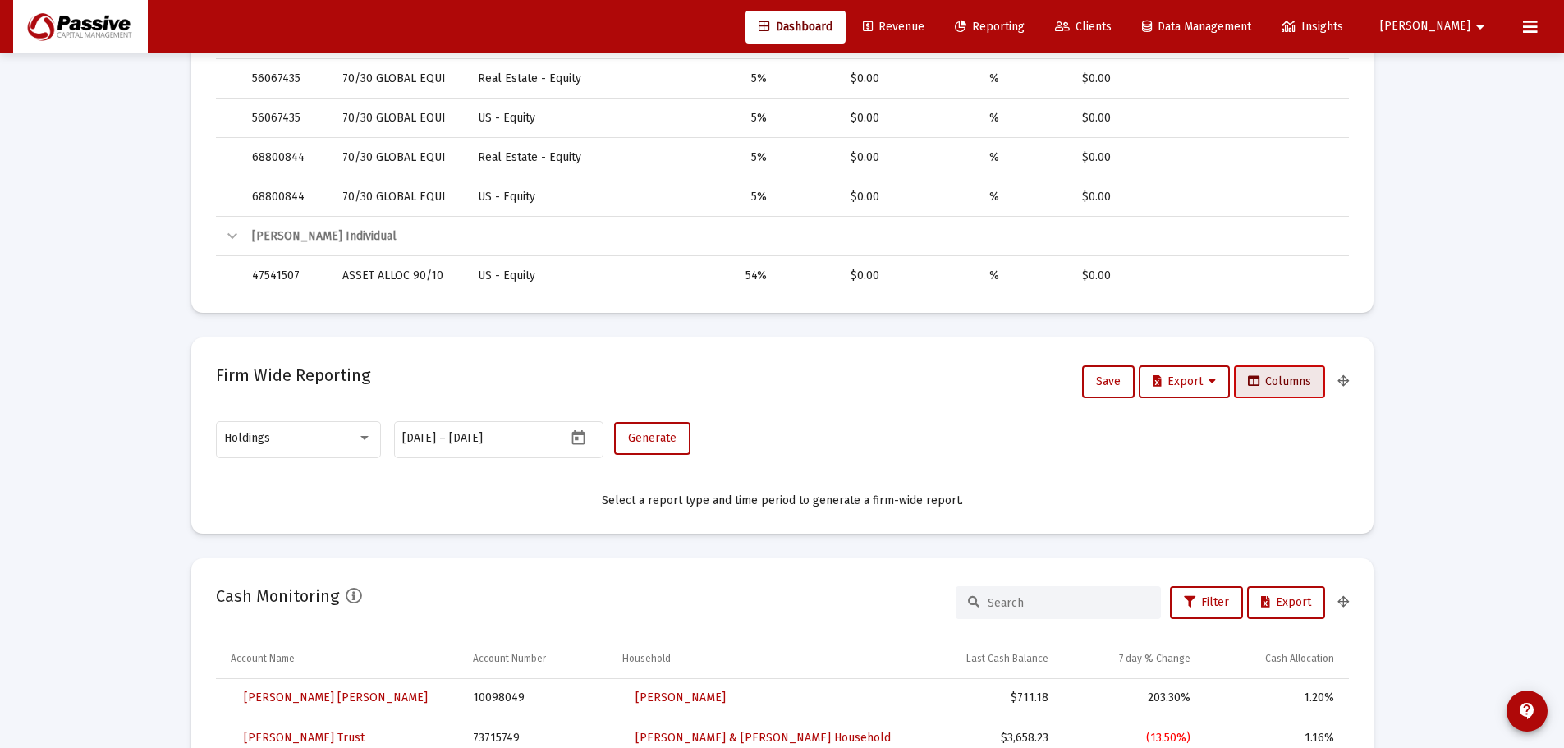
click at [1299, 379] on span "Columns" at bounding box center [1279, 381] width 63 height 14
click at [634, 433] on span "Generate" at bounding box center [652, 438] width 48 height 14
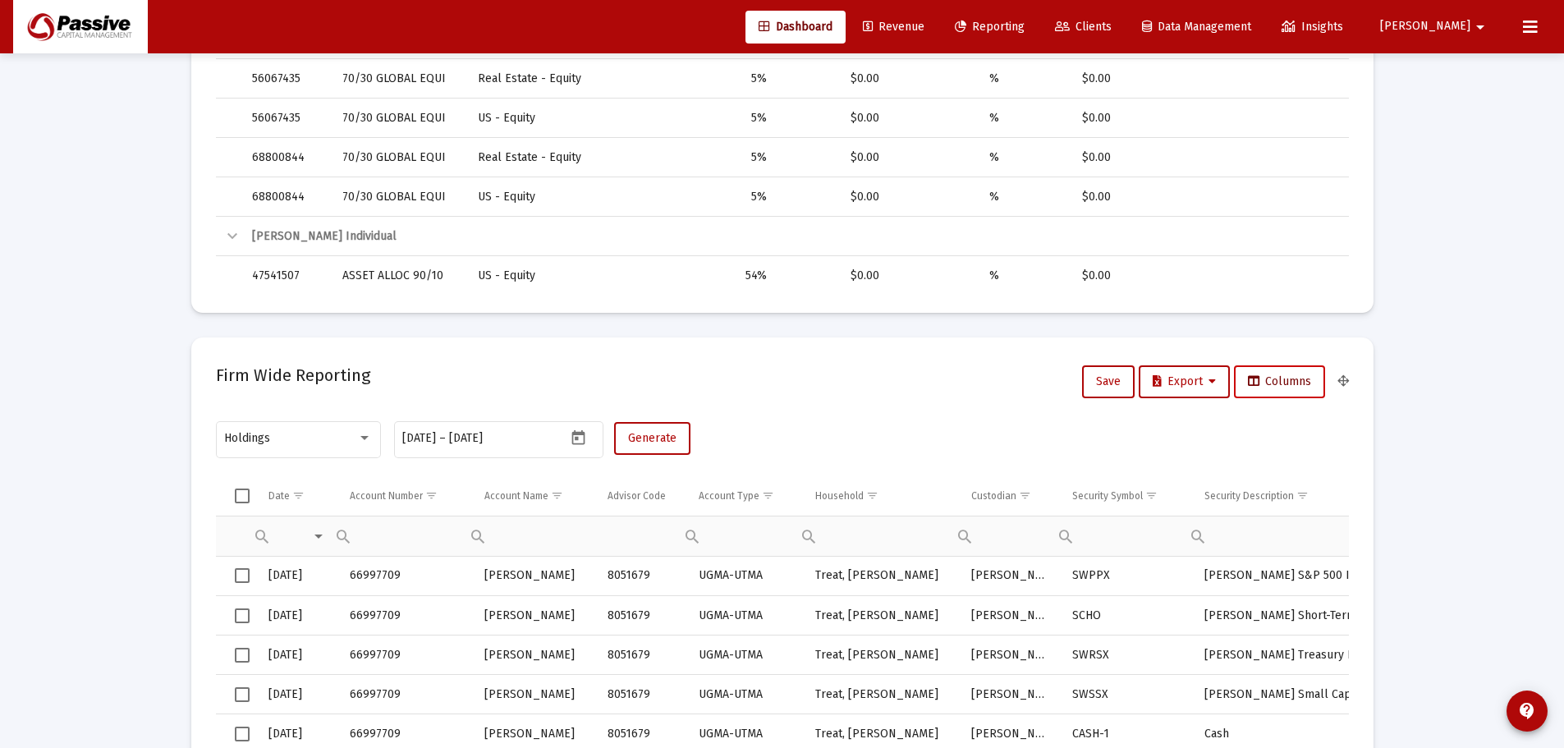
click at [1290, 385] on span "Columns" at bounding box center [1279, 381] width 63 height 14
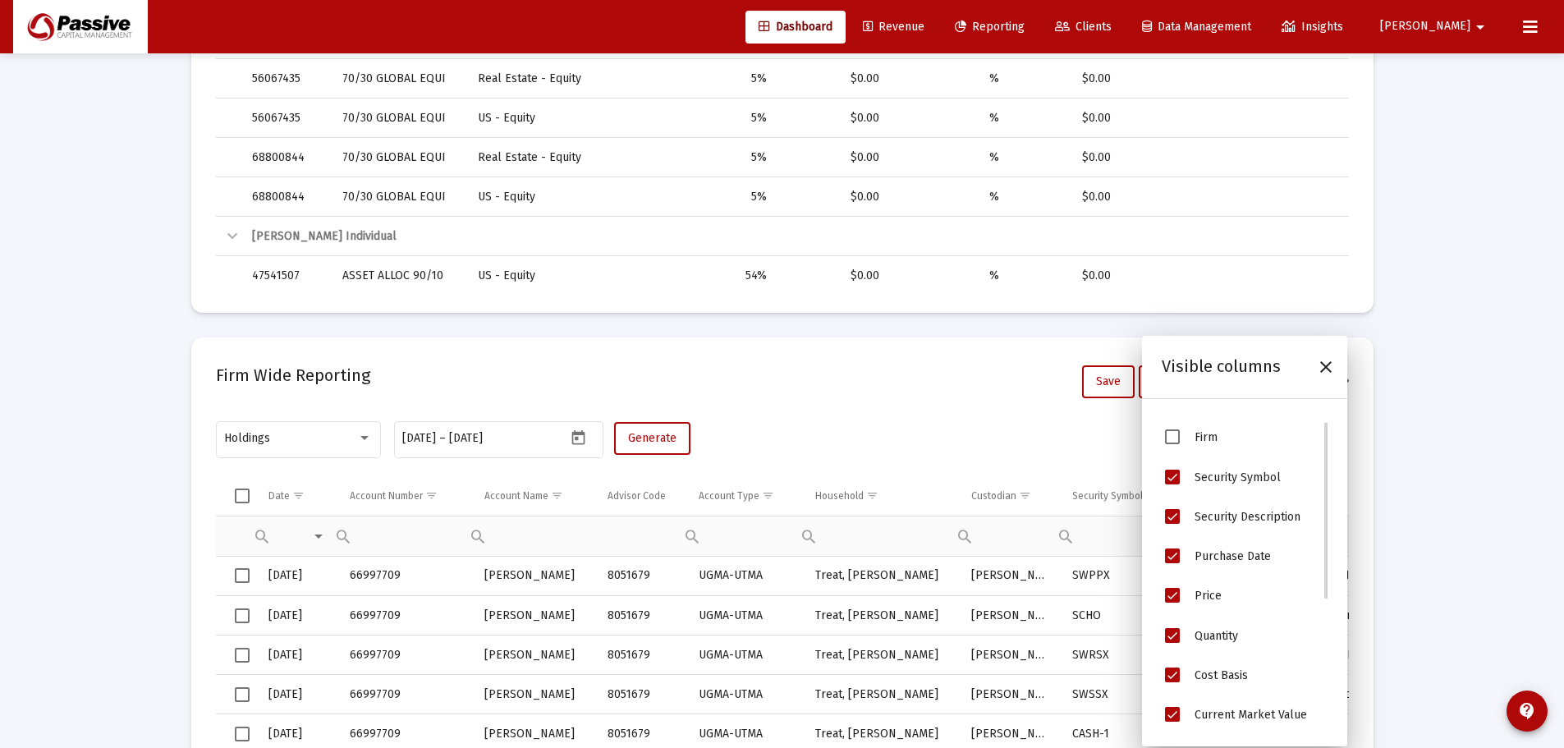
scroll to position [0, 0]
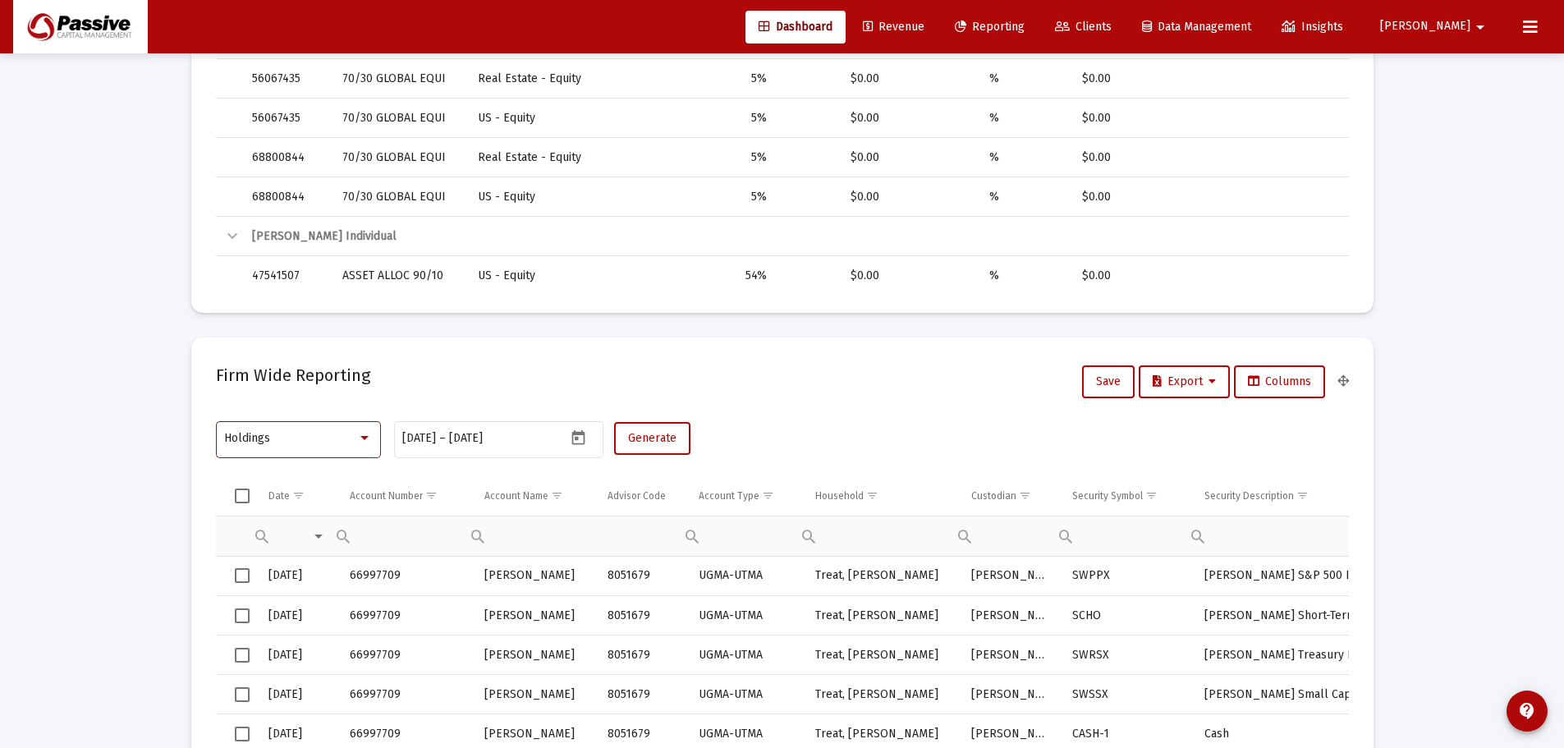
click at [364, 437] on div at bounding box center [364, 438] width 8 height 4
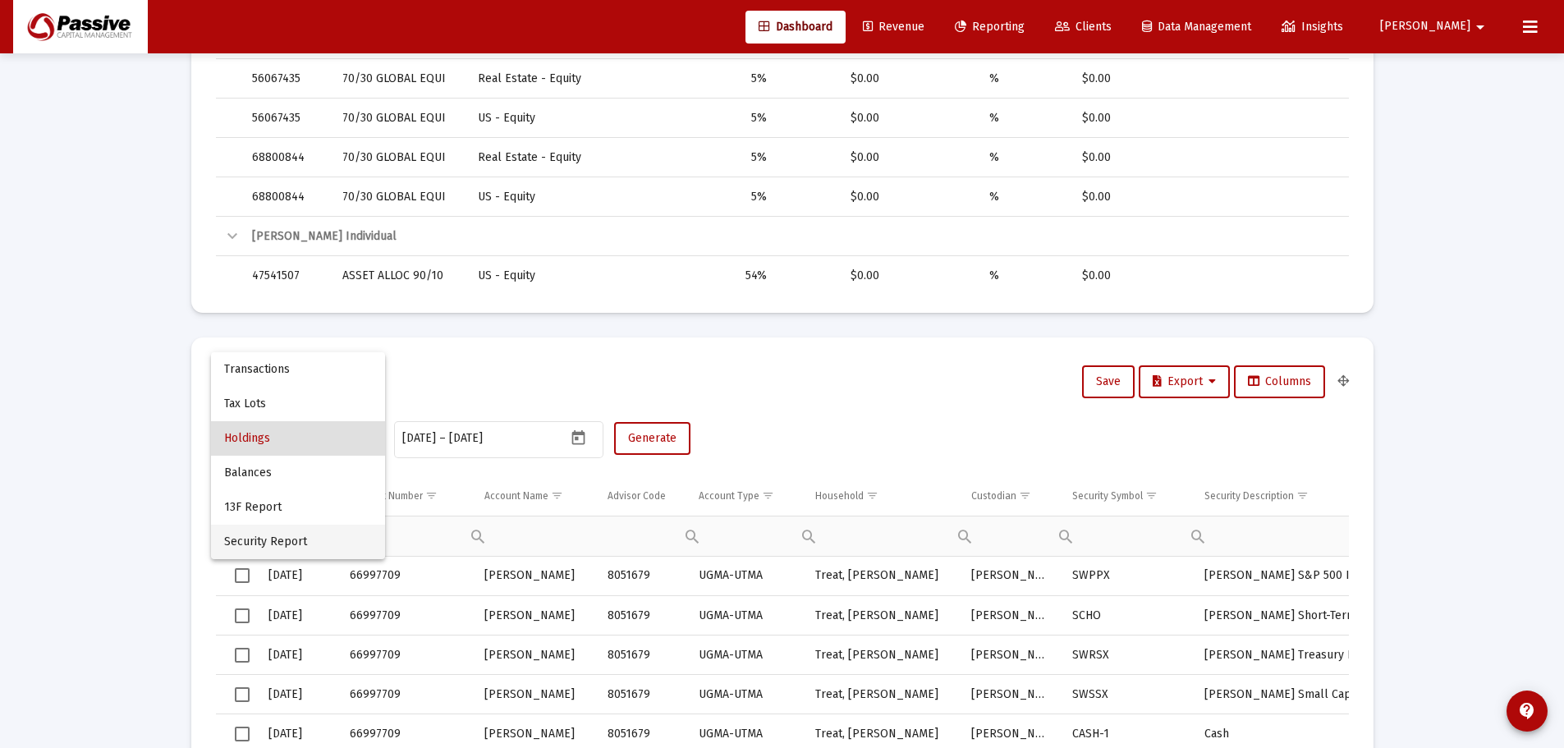
click at [330, 531] on span "Security Report" at bounding box center [298, 541] width 148 height 34
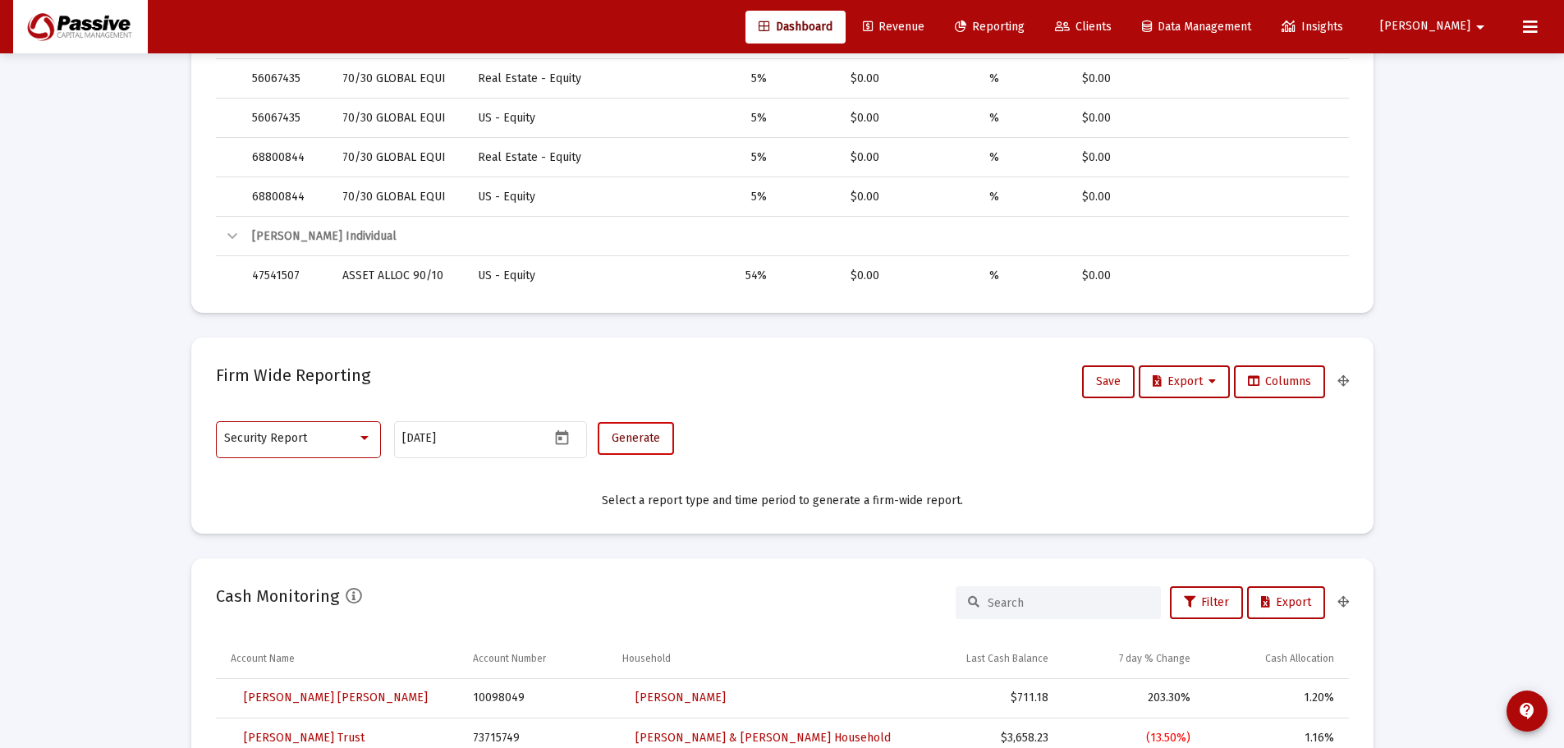
click at [657, 428] on button "Generate" at bounding box center [636, 438] width 76 height 33
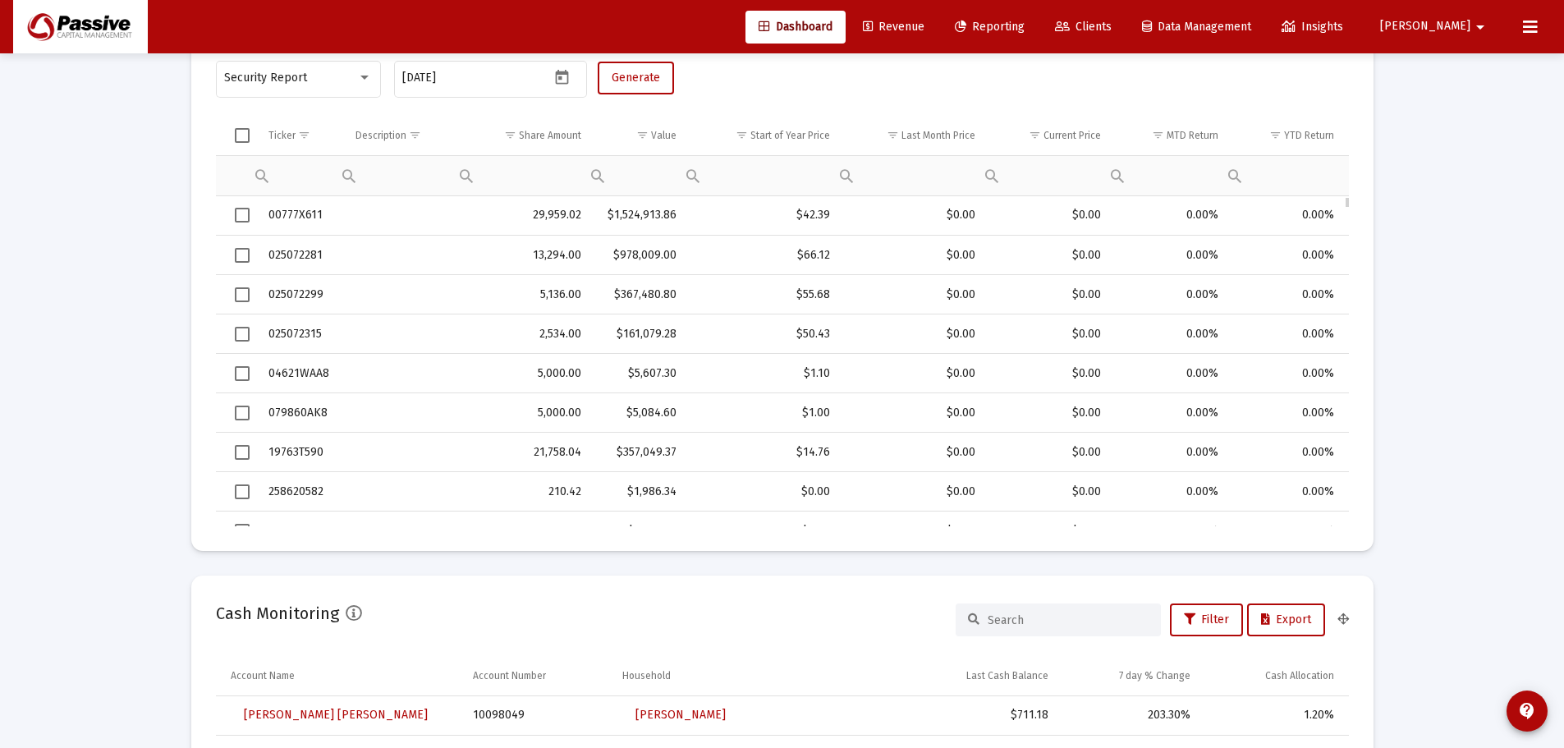
scroll to position [739, 0]
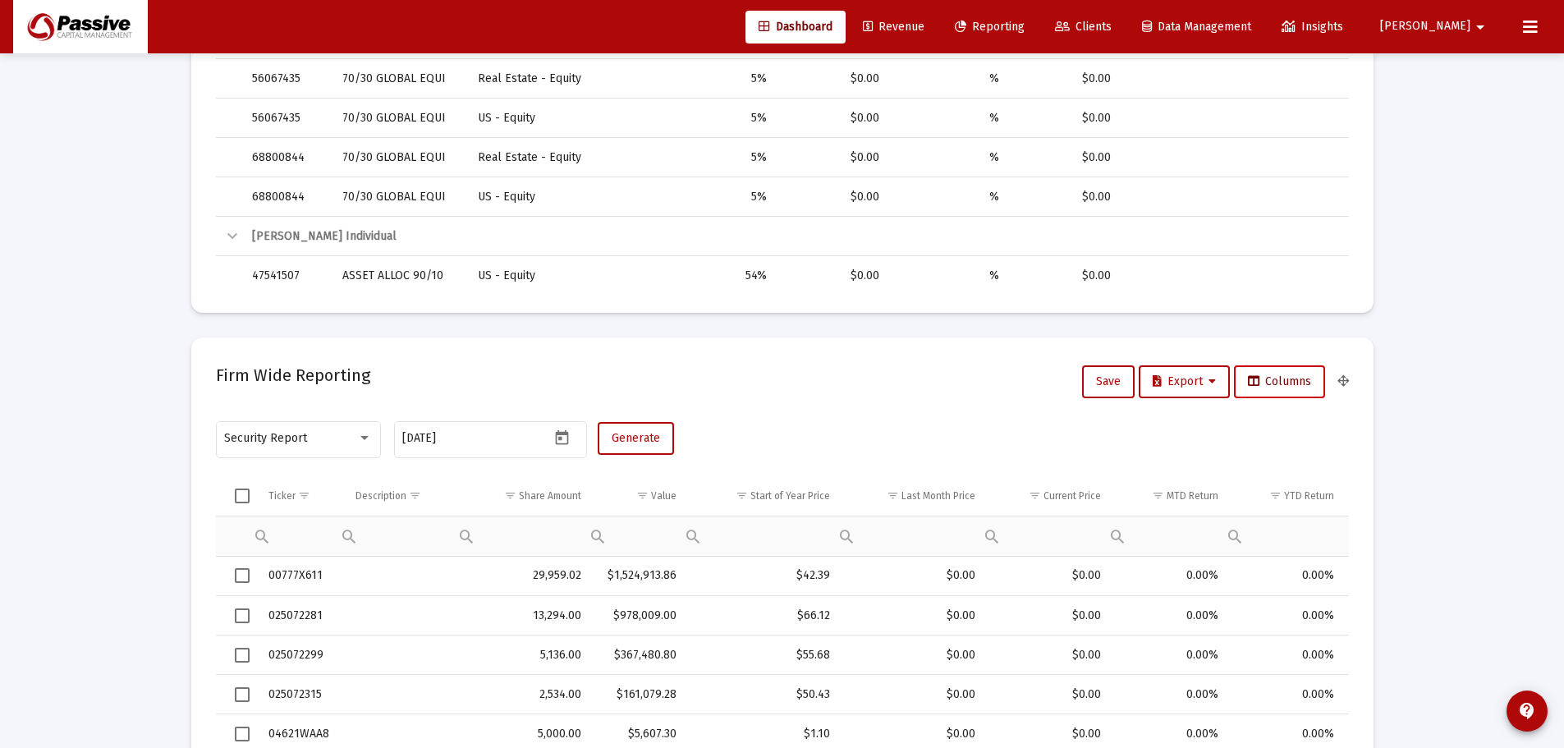
click at [1307, 374] on span "Columns" at bounding box center [1279, 381] width 63 height 14
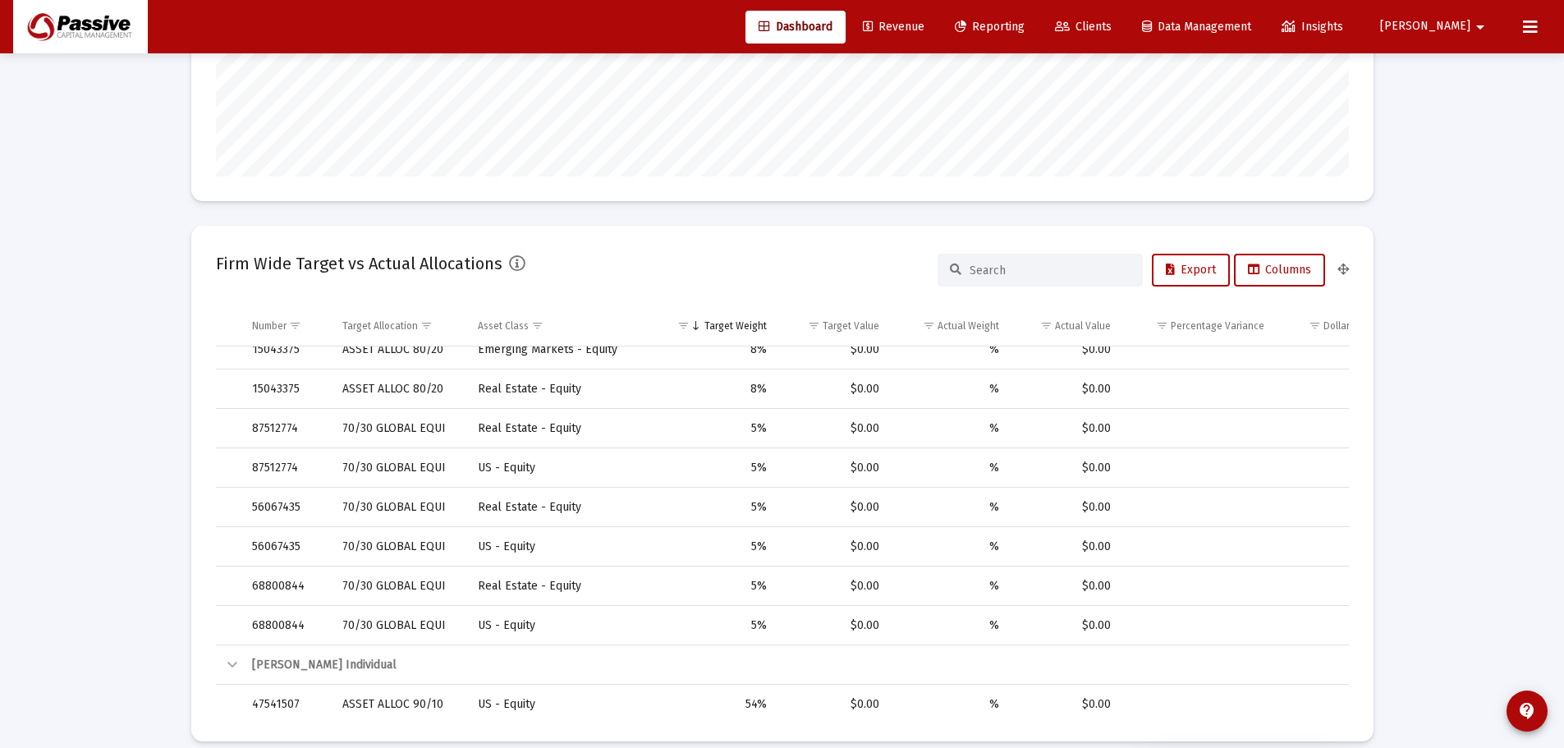
scroll to position [246, 0]
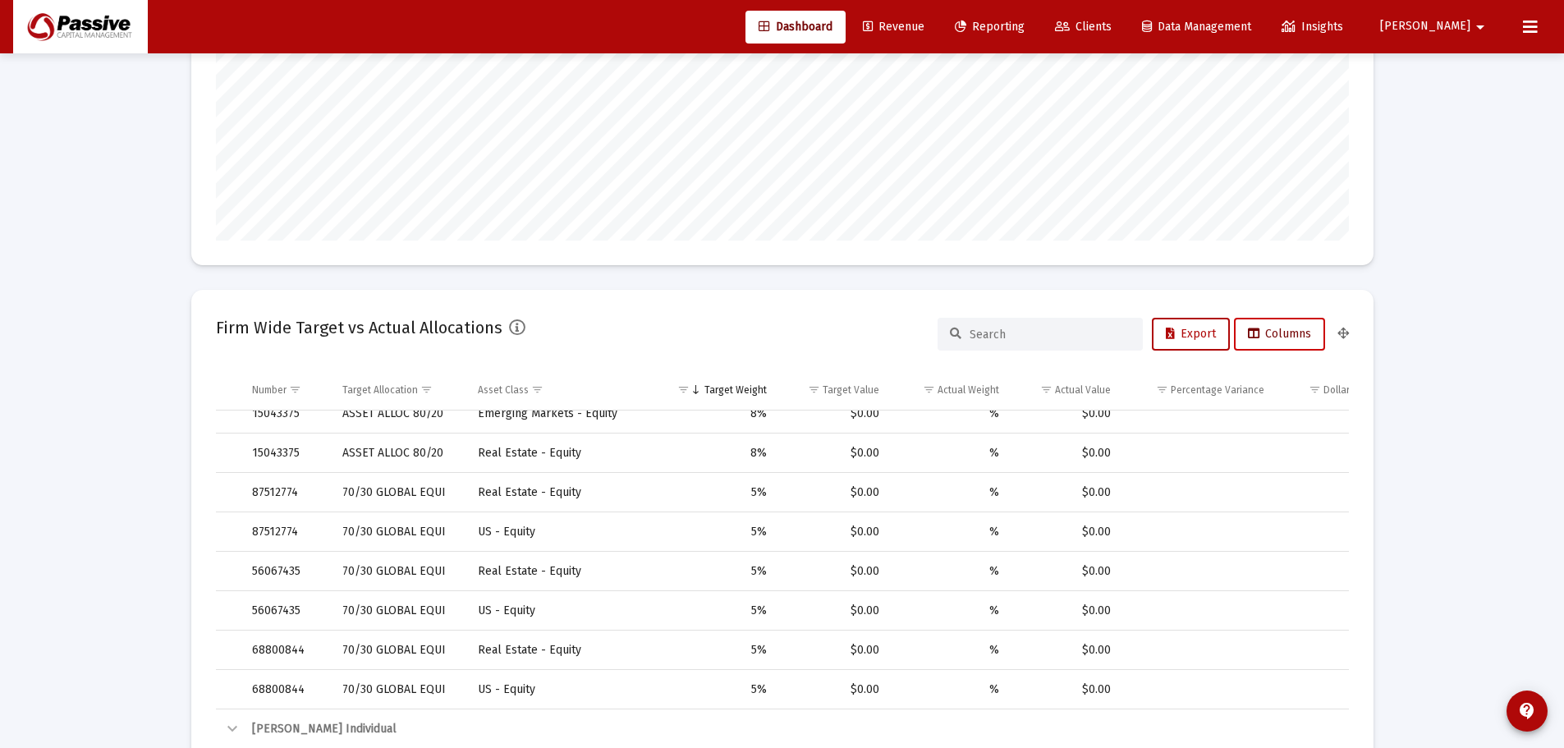
click at [1252, 335] on icon at bounding box center [1253, 333] width 11 height 11
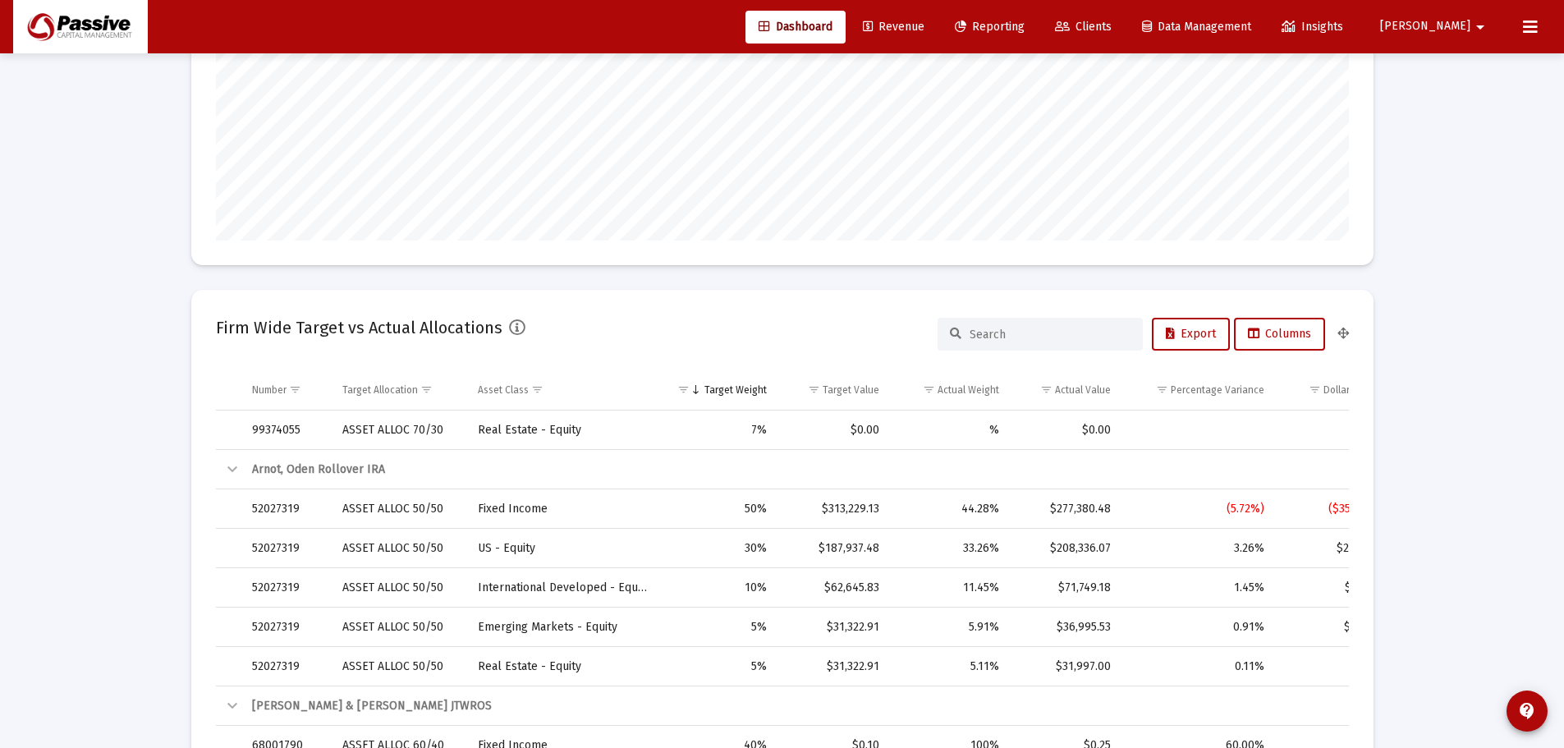
scroll to position [0, 0]
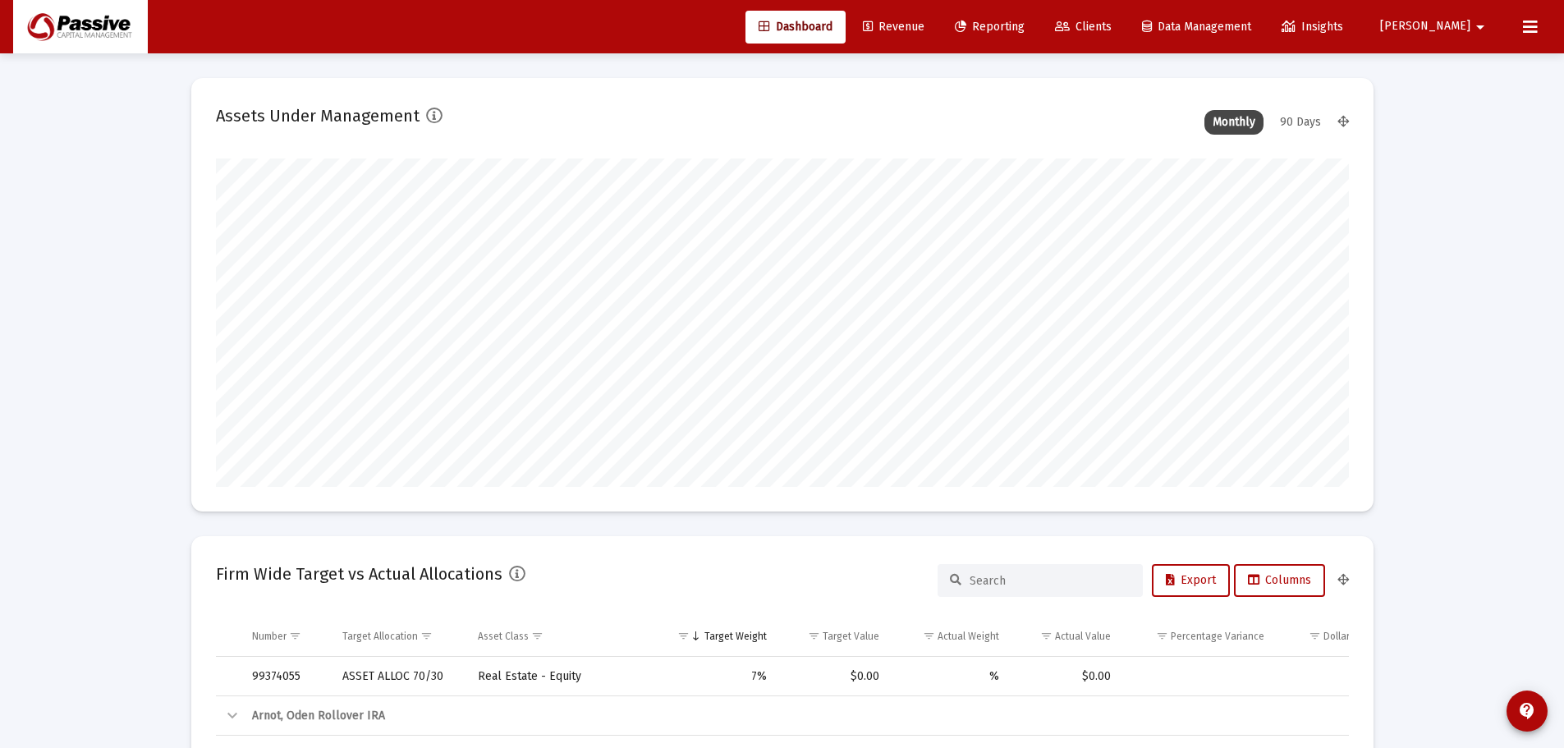
click at [1538, 25] on button at bounding box center [1529, 27] width 33 height 33
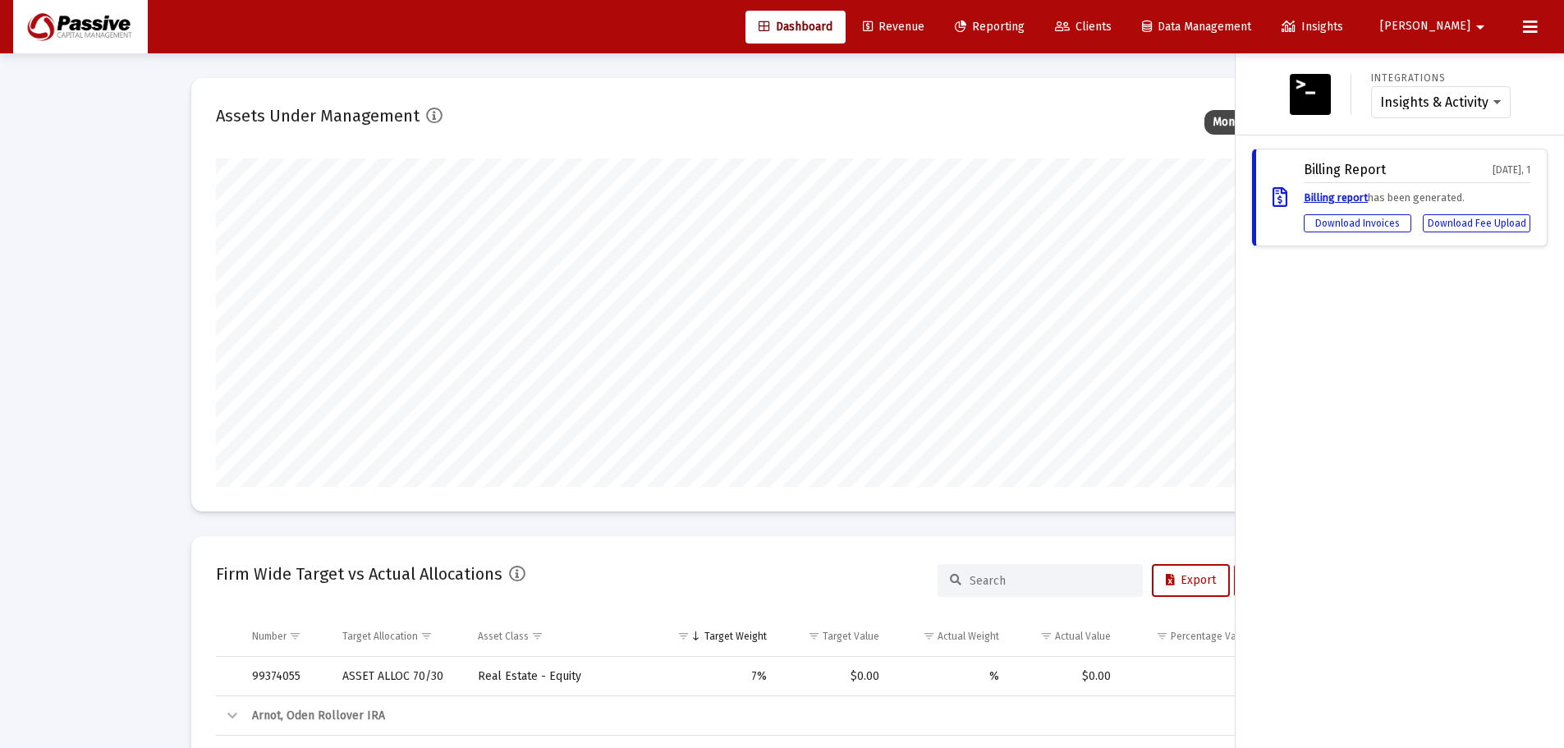
click at [1445, 410] on div "Integrations Insights & Activity Wealthbox Billing Report [DATE], 1 Billing rep…" at bounding box center [1399, 400] width 328 height 694
click at [1519, 20] on button at bounding box center [1529, 27] width 33 height 33
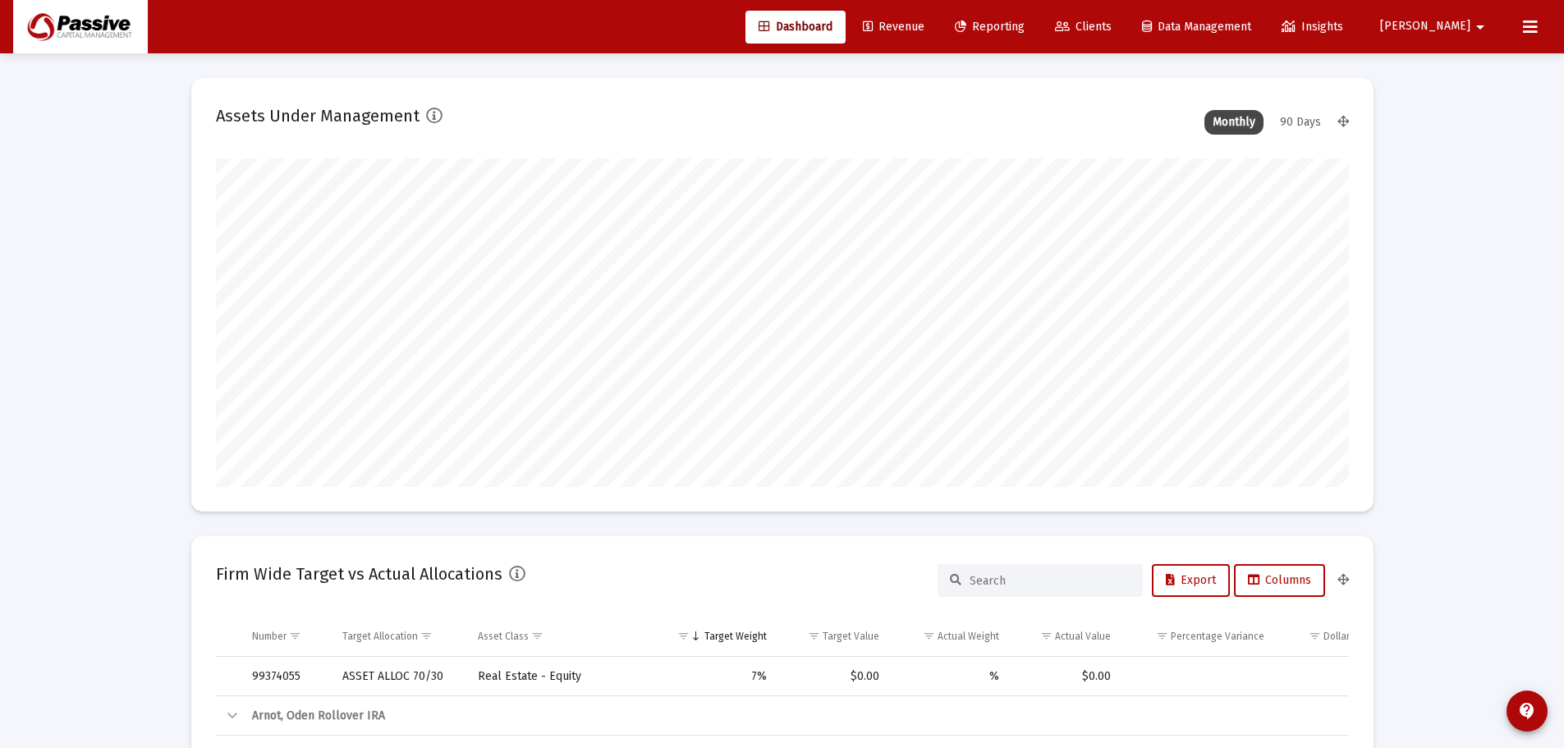
click at [1477, 22] on mat-icon "arrow_drop_down" at bounding box center [1480, 27] width 20 height 33
click at [1440, 397] on div at bounding box center [782, 374] width 1564 height 748
click at [1250, 26] on span "Data Management" at bounding box center [1196, 27] width 109 height 14
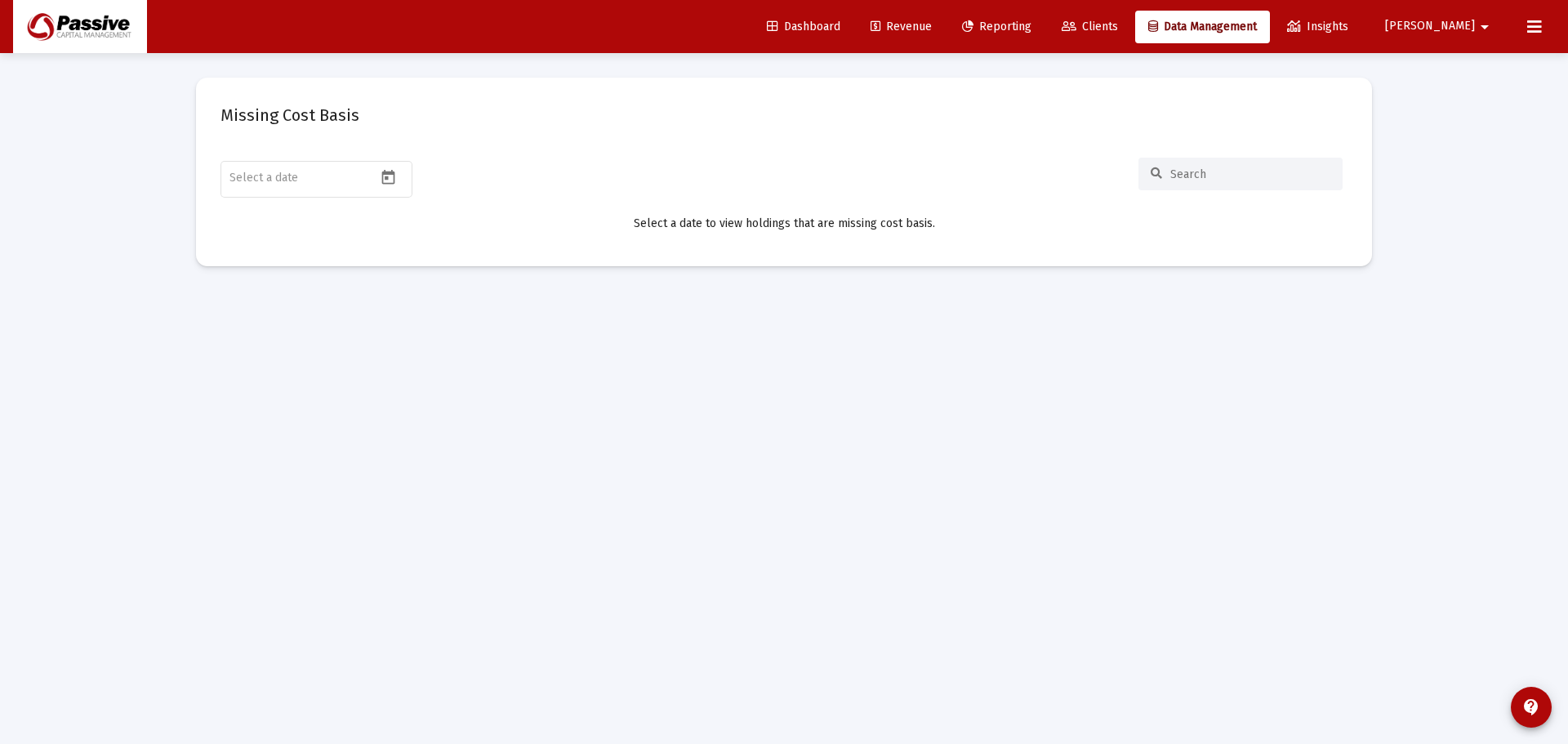
click at [1032, 25] on span "Reporting" at bounding box center [997, 27] width 70 height 14
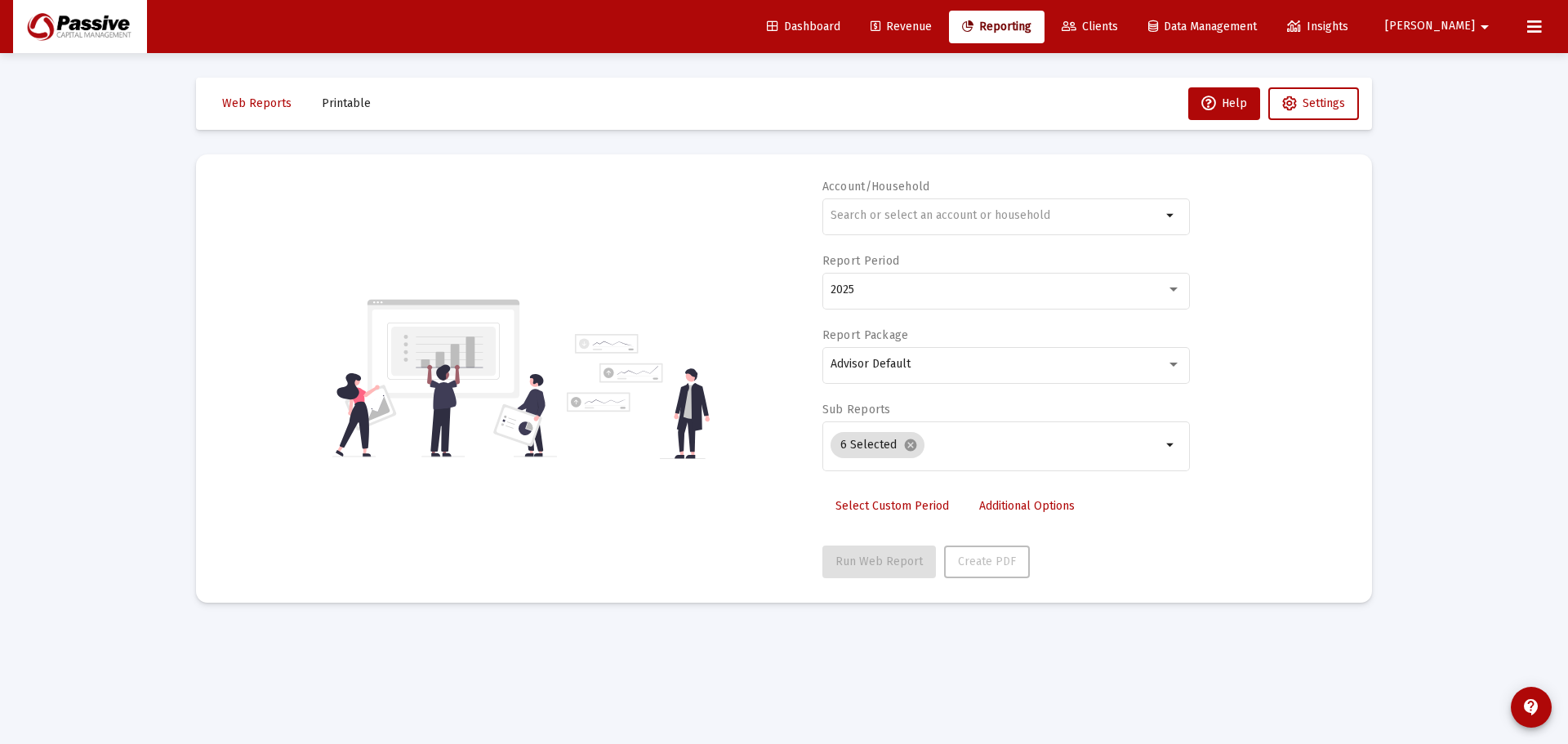
click at [841, 25] on span "Dashboard" at bounding box center [804, 27] width 74 height 14
